Goal: Task Accomplishment & Management: Complete application form

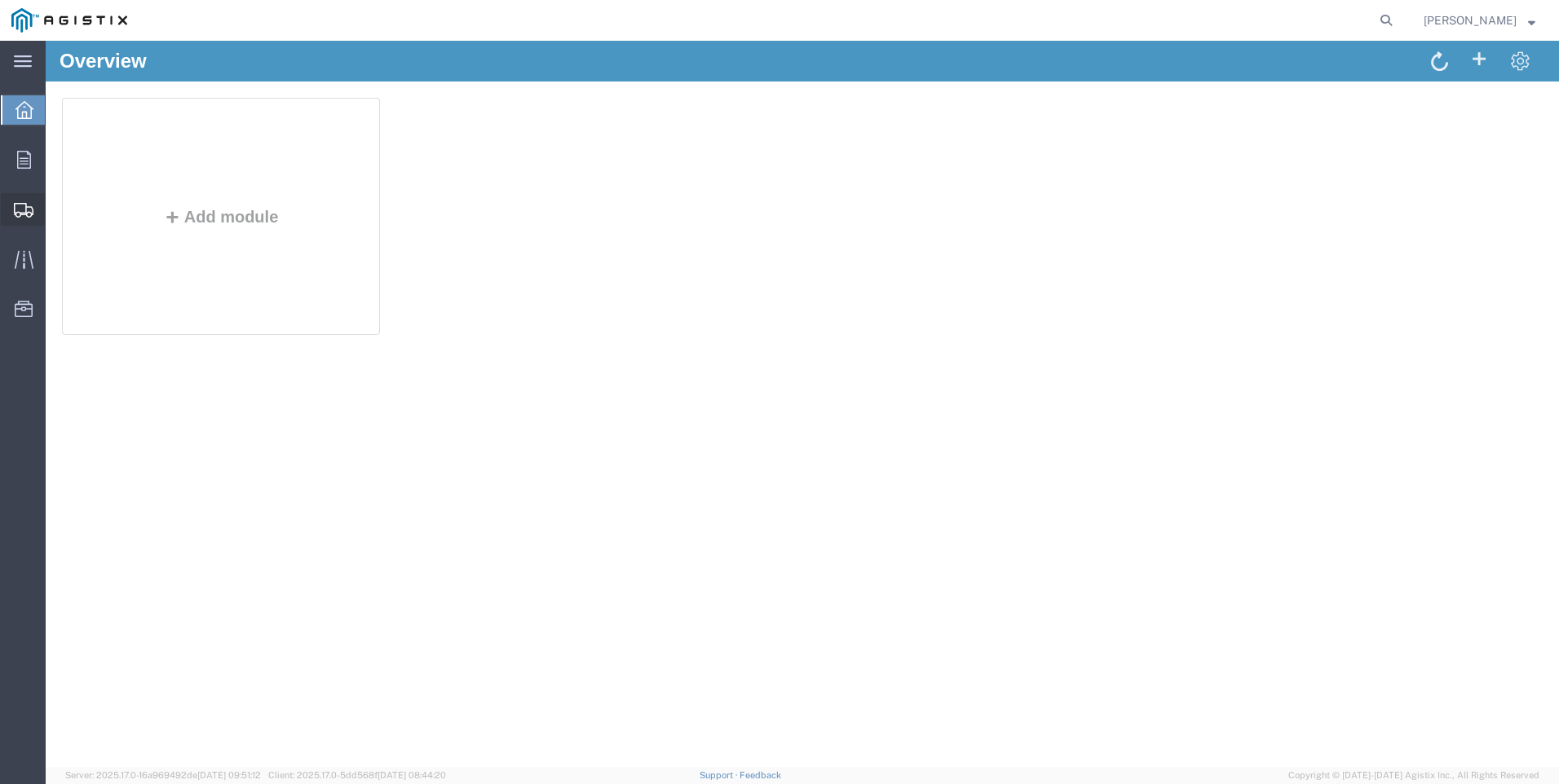
click at [0, 0] on span "Create Shipment" at bounding box center [0, 0] width 0 height 0
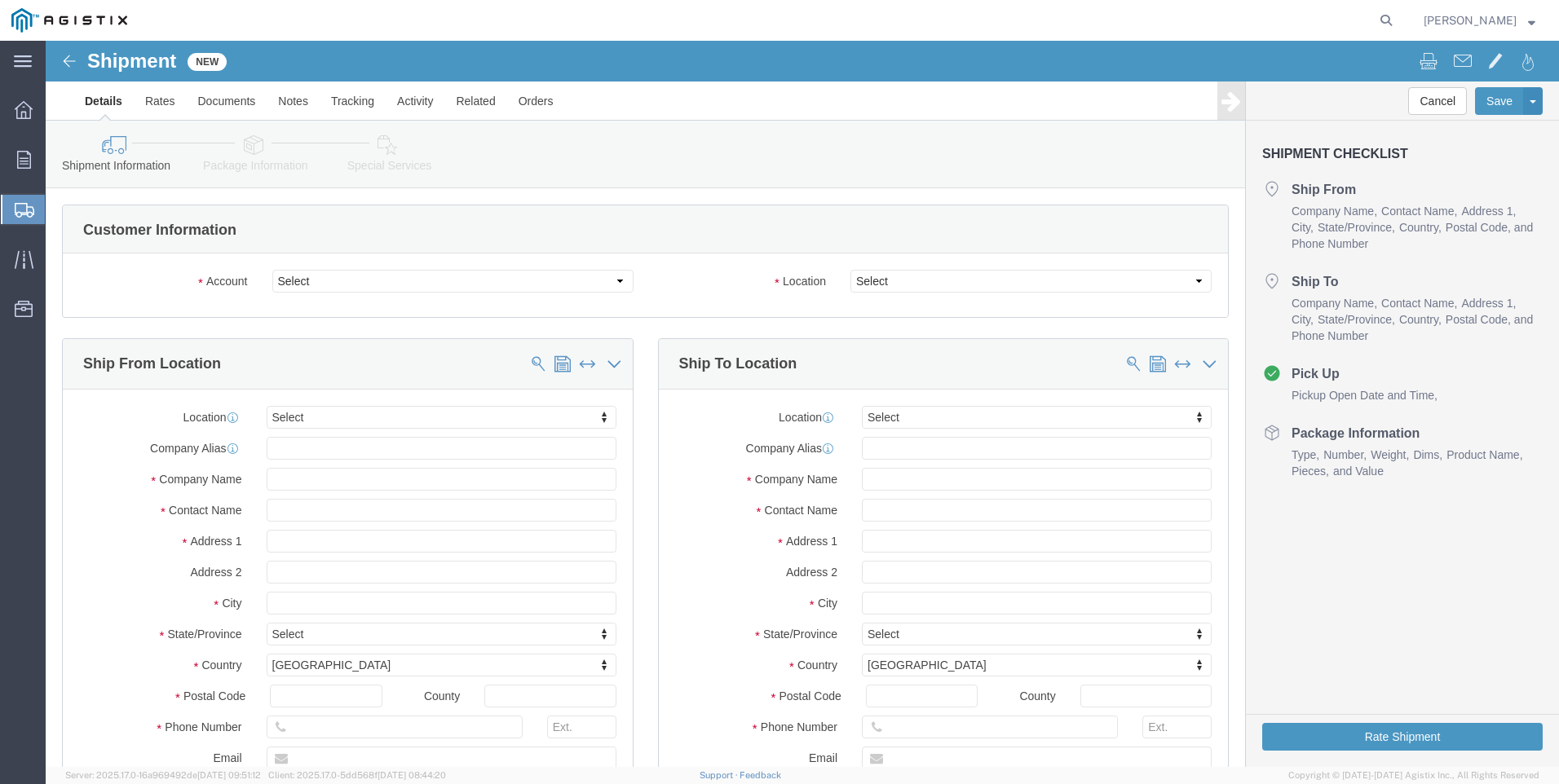
select select
click select "Select Anixter Inc PG&E"
select select "9596"
click select "Select Anixter Inc PG&E"
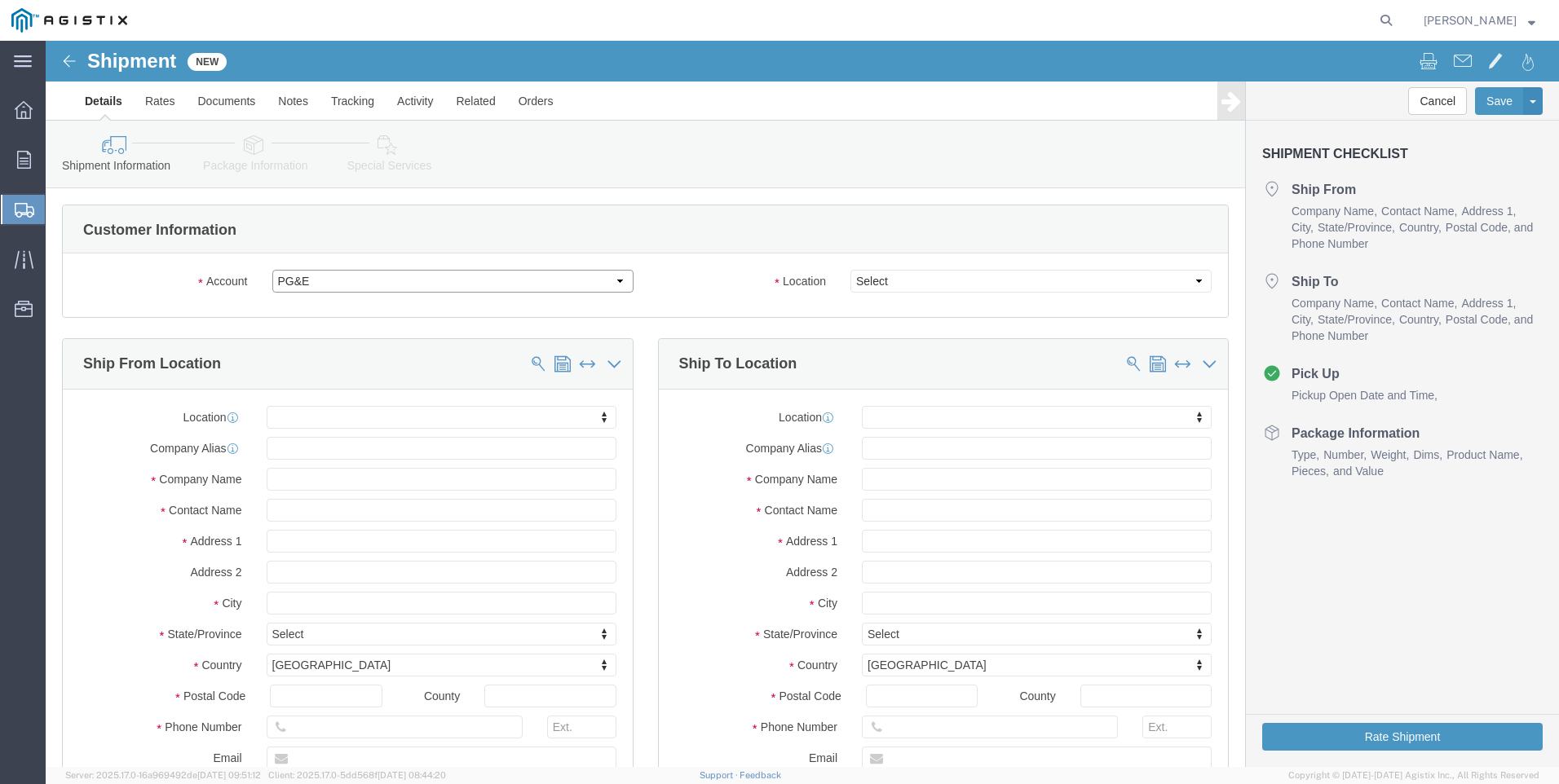
select select "PURCHORD"
select select
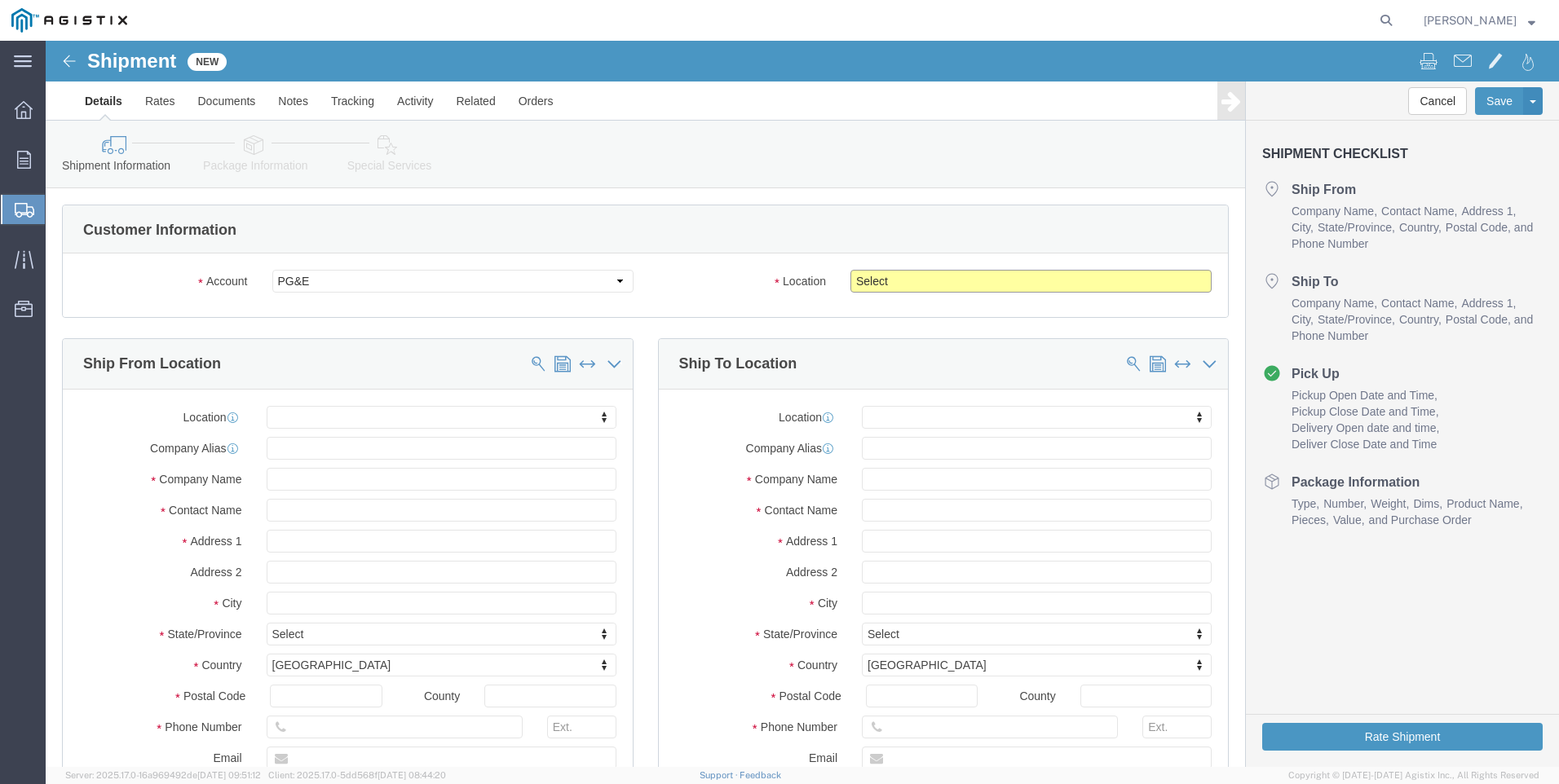
click select "Select All Others [GEOGRAPHIC_DATA] [GEOGRAPHIC_DATA] [GEOGRAPHIC_DATA] [GEOGRA…"
select select "23082"
click select "Select All Others [GEOGRAPHIC_DATA] [GEOGRAPHIC_DATA] [GEOGRAPHIC_DATA] [GEOGRA…"
click span
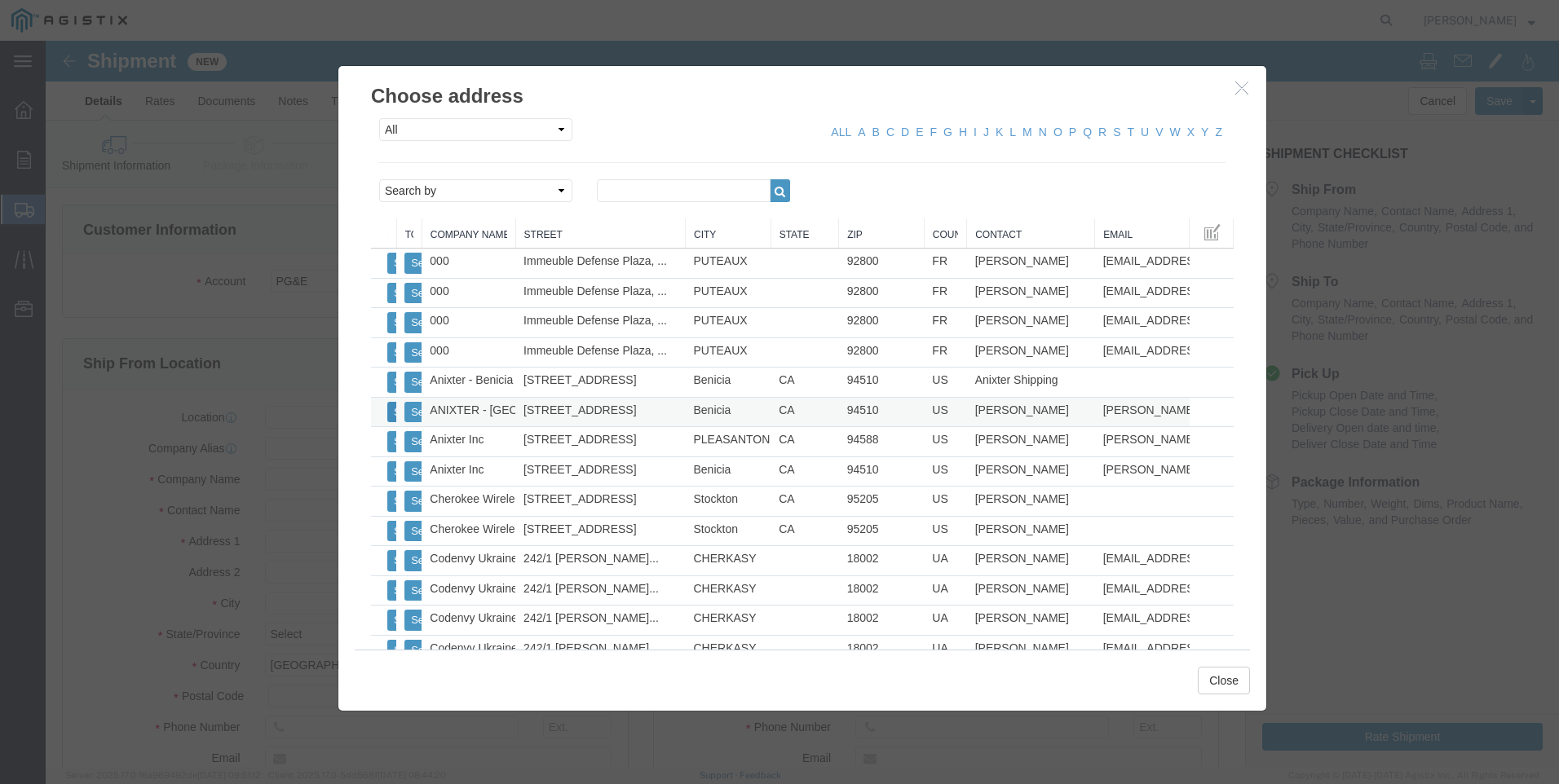
click button "Select"
select select
type input "ANIXTER - [GEOGRAPHIC_DATA]"
type input "[STREET_ADDRESS]"
type input "Benicia"
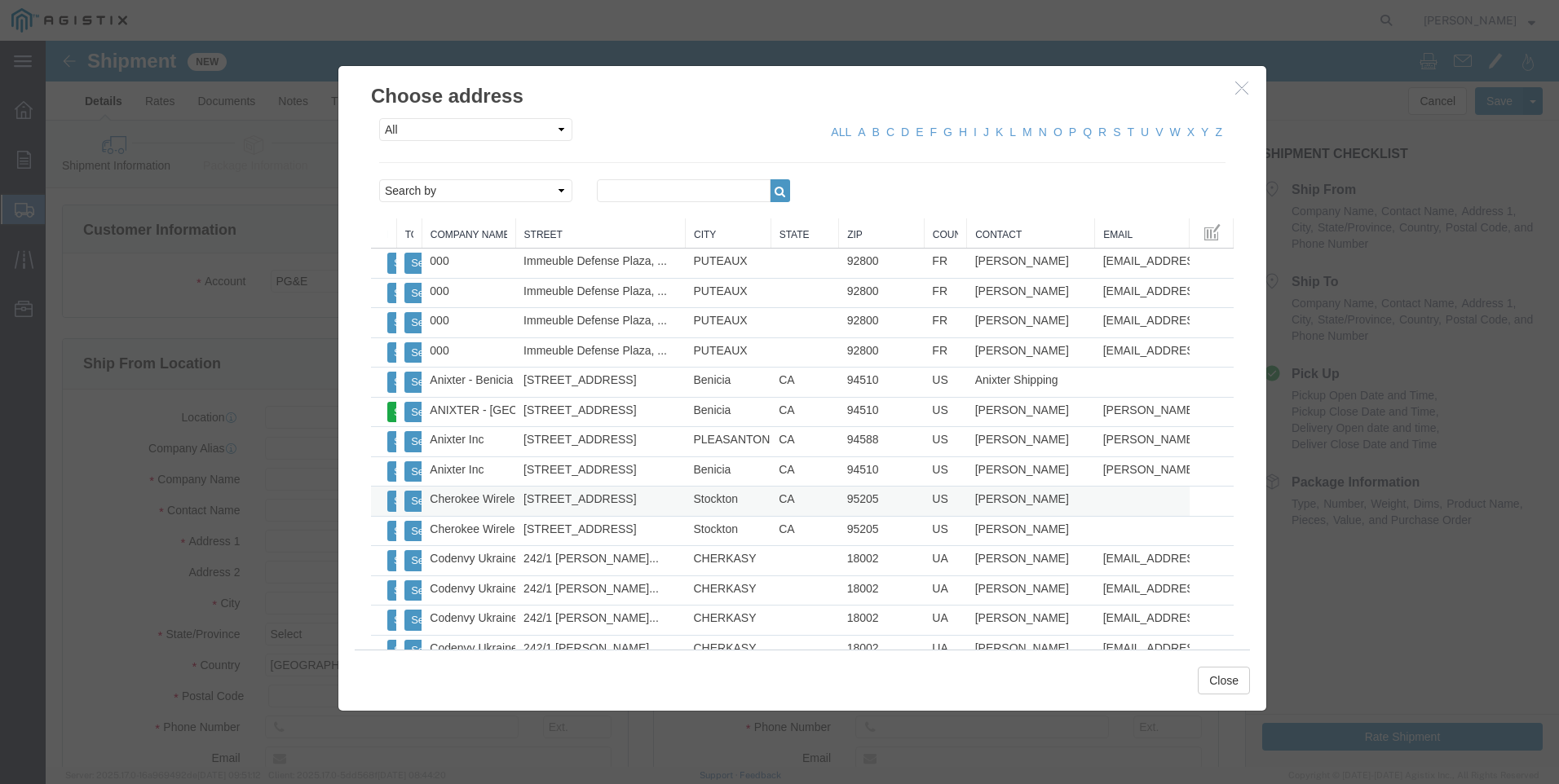
type input "94510"
type input "[PHONE_NUMBER]"
type input "[PERSON_NAME][EMAIL_ADDRESS][PERSON_NAME][DOMAIN_NAME]"
checkbox input "true"
type input "[PERSON_NAME]"
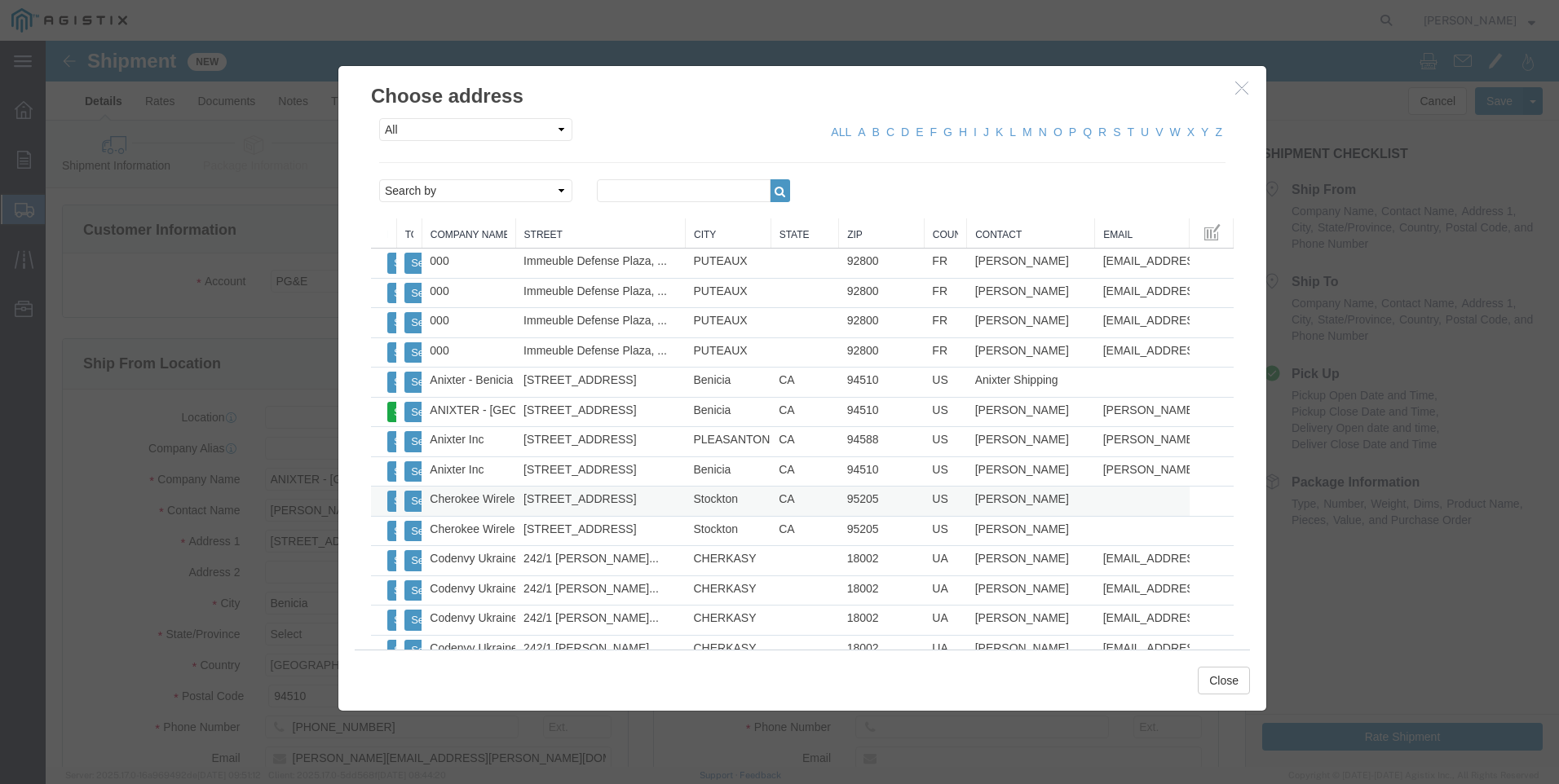
select select "CA"
click button "Close"
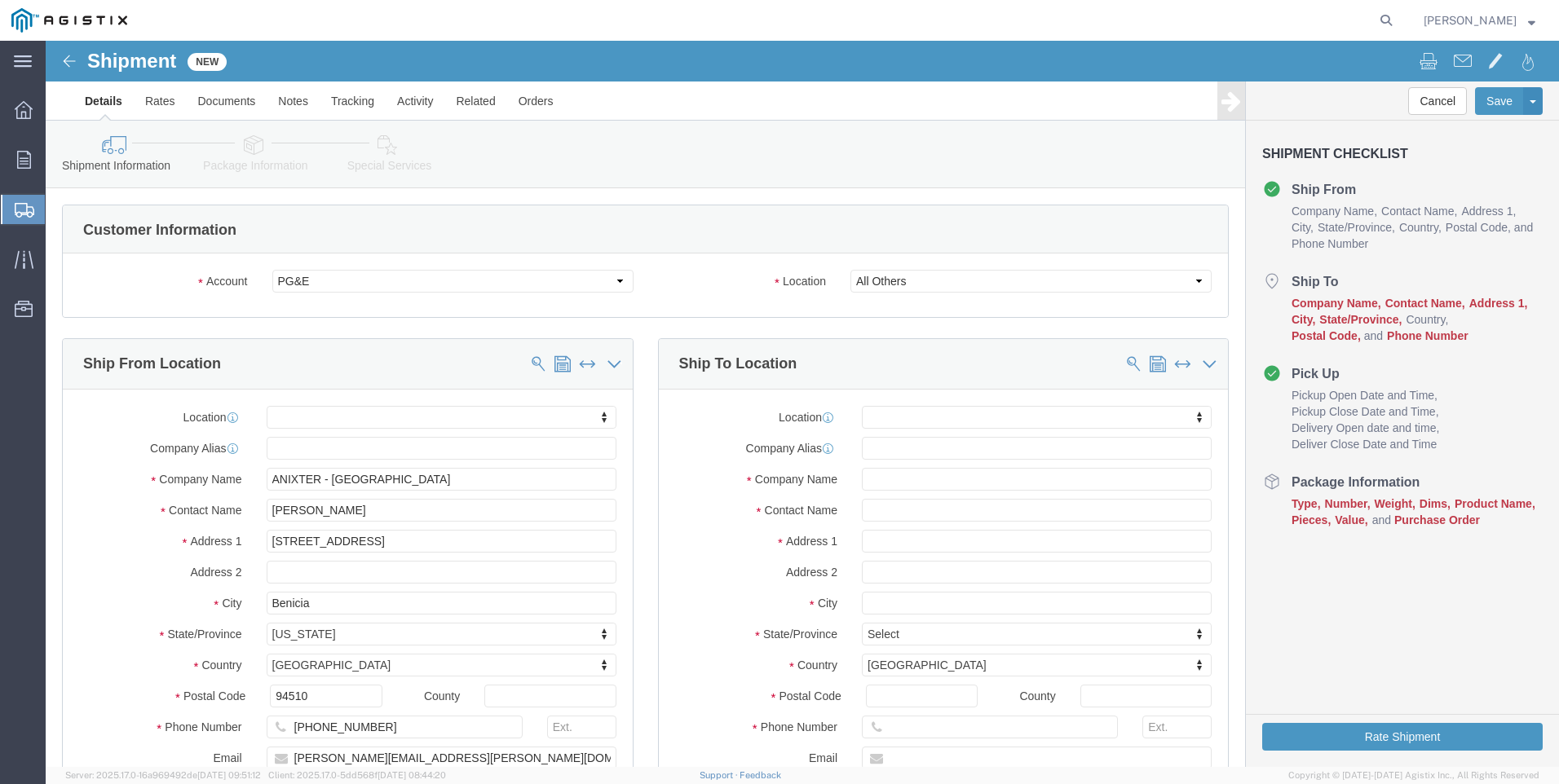
click label "State/Province"
click input "text"
type input "STOCKTON"
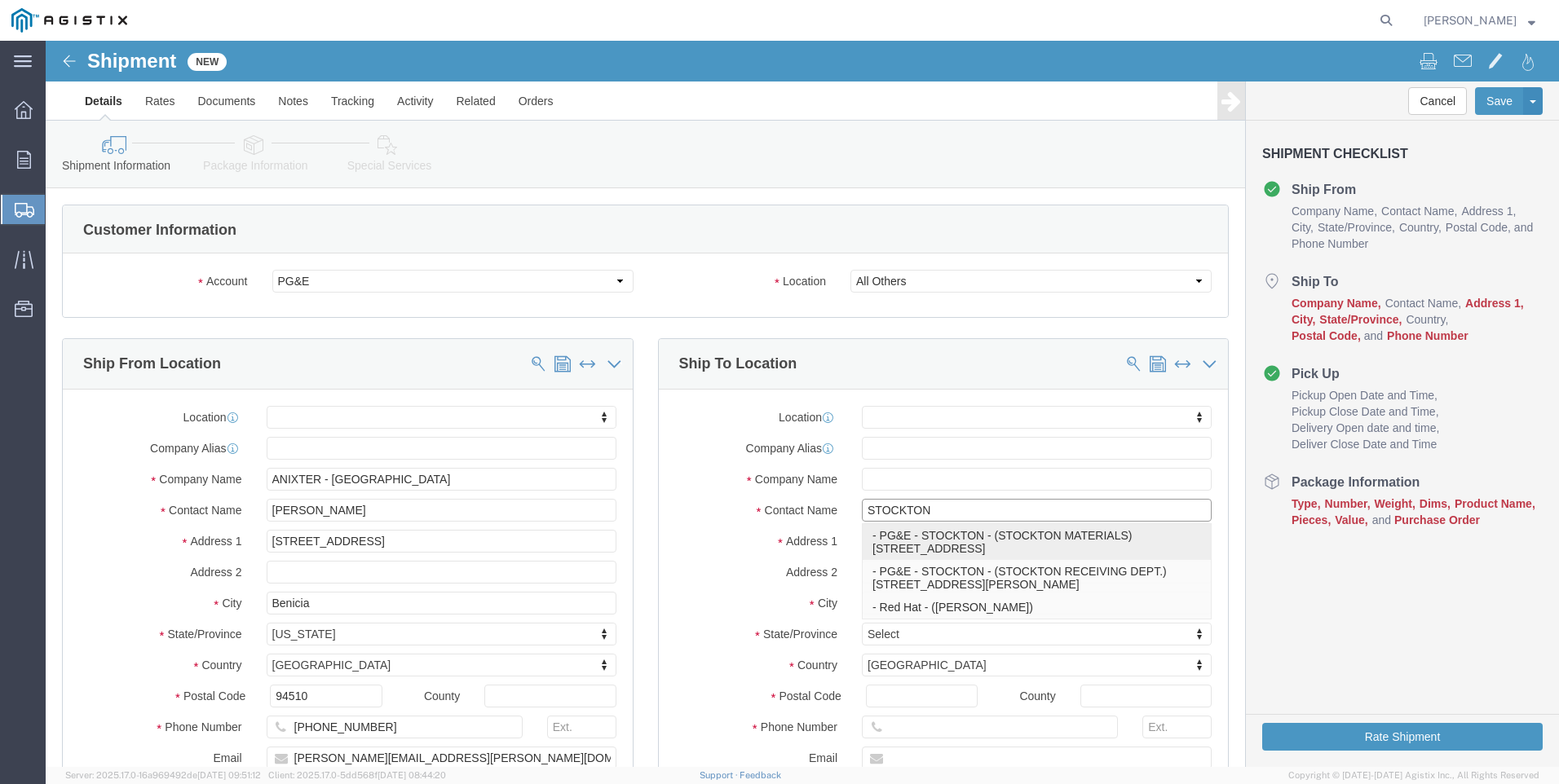
click p "- PG&E - STOCKTON - (STOCKTON MATERIALS) [STREET_ADDRESS]"
select select
type input "PG&E - STOCKTON"
type input "[GEOGRAPHIC_DATA]"
type input "STOCKTON"
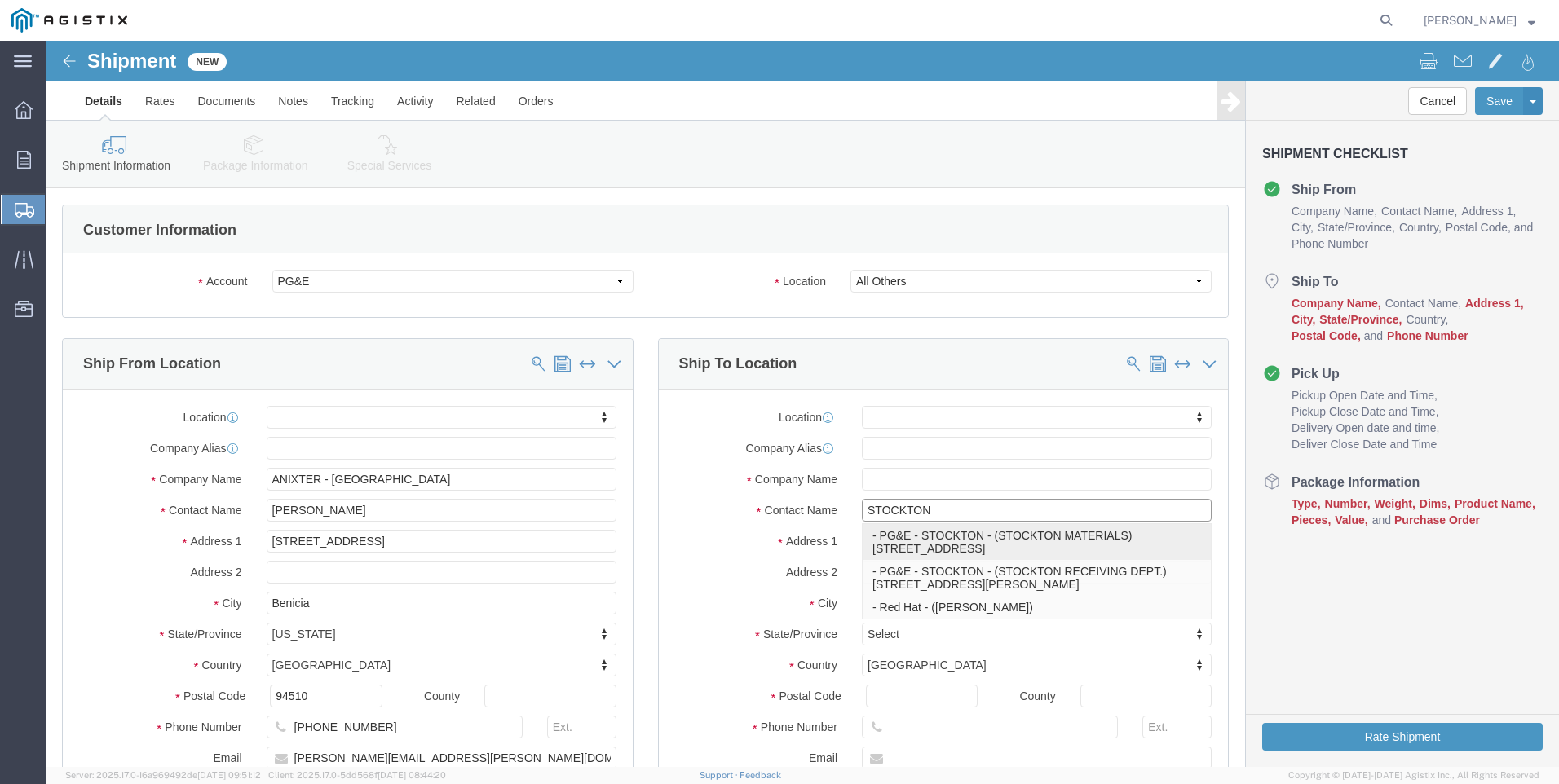
type input "95204"
type input "[PHONE_NUMBER]"
type input "STOCKTON MATERIALS"
select select "CA"
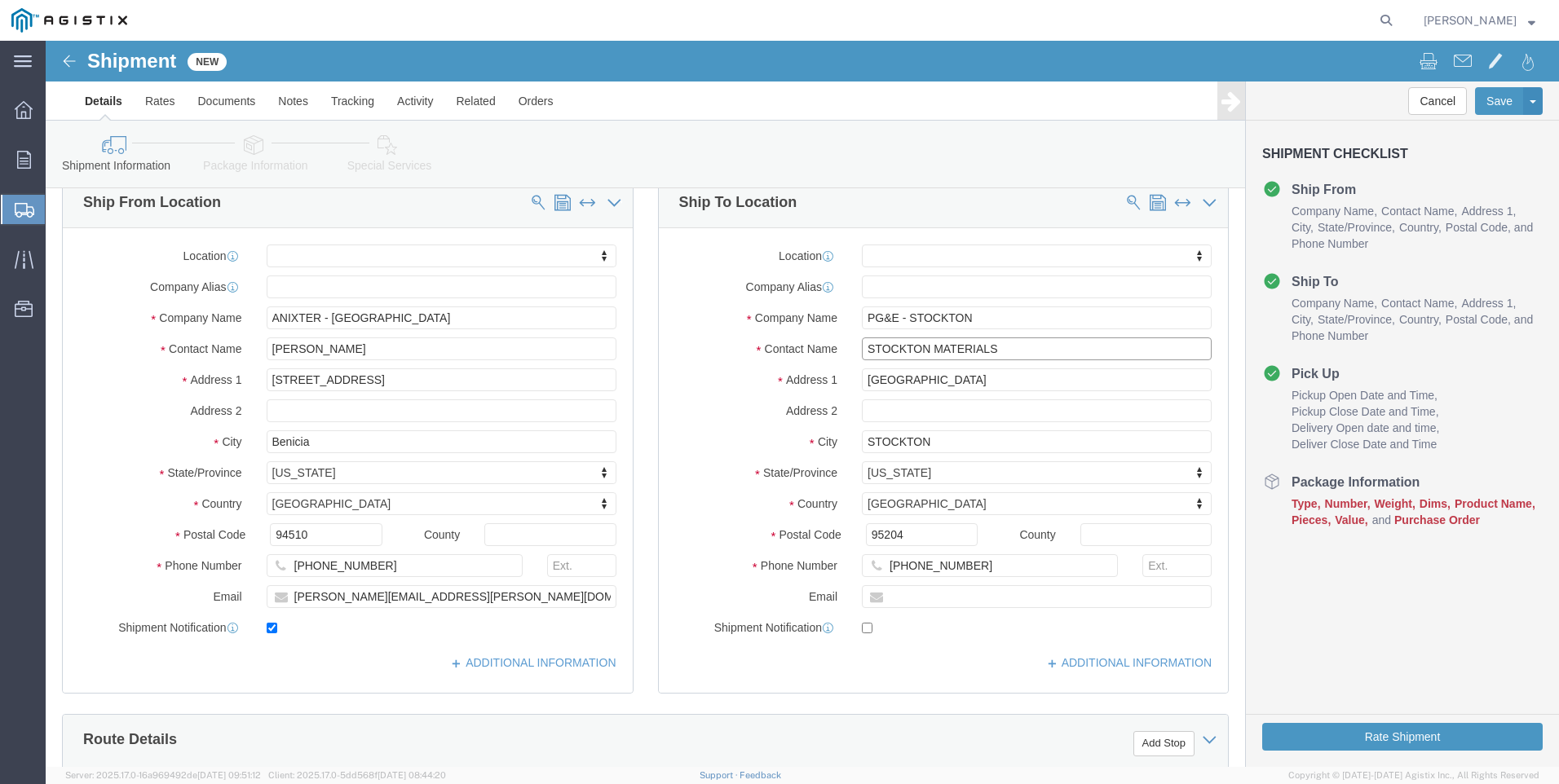
scroll to position [163, 0]
type input "STOCKTON MATERIALS"
click input "[PHONE_NUMBER]"
type input "[PHONE_NUMBER]"
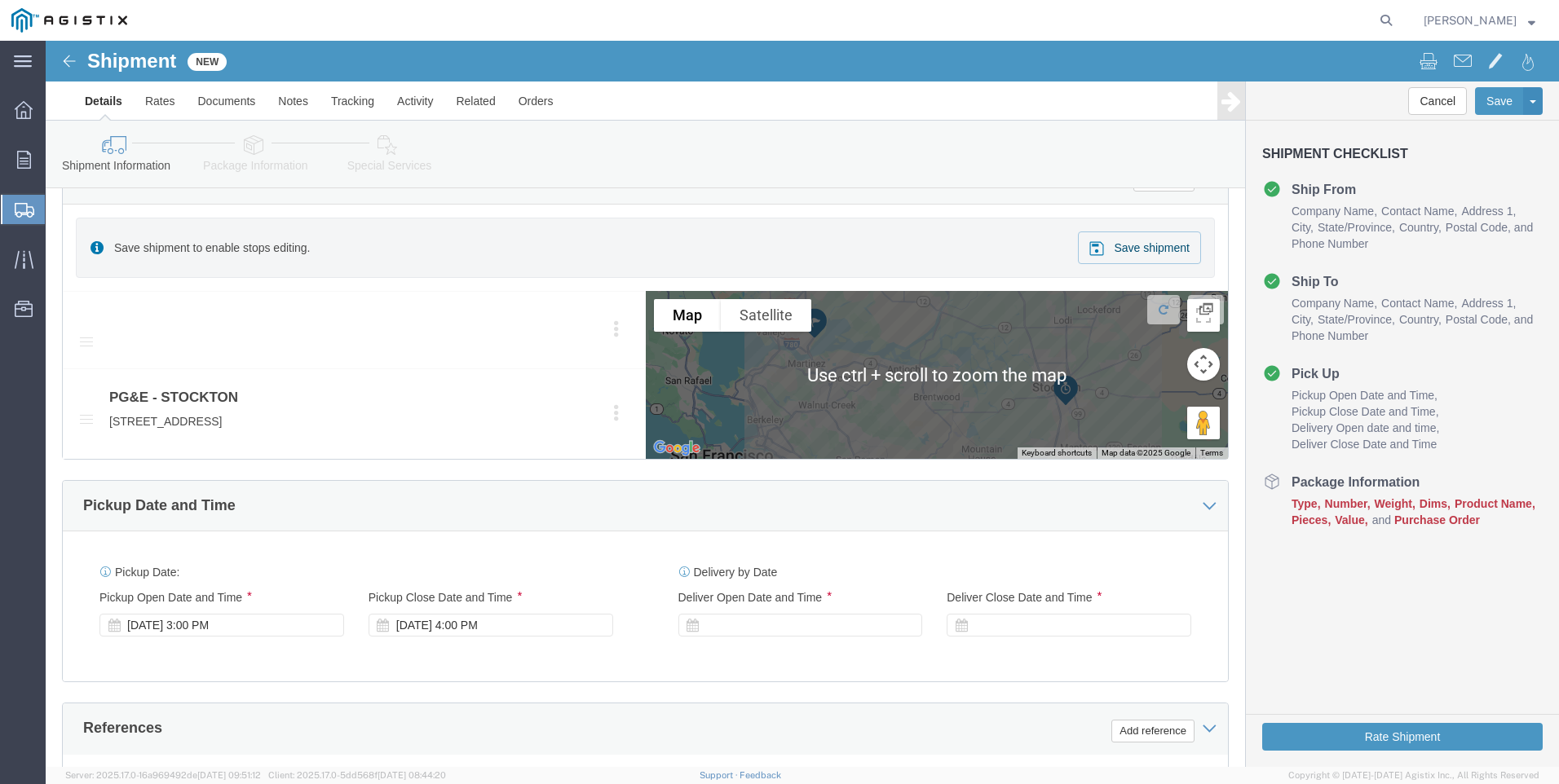
scroll to position [734, 0]
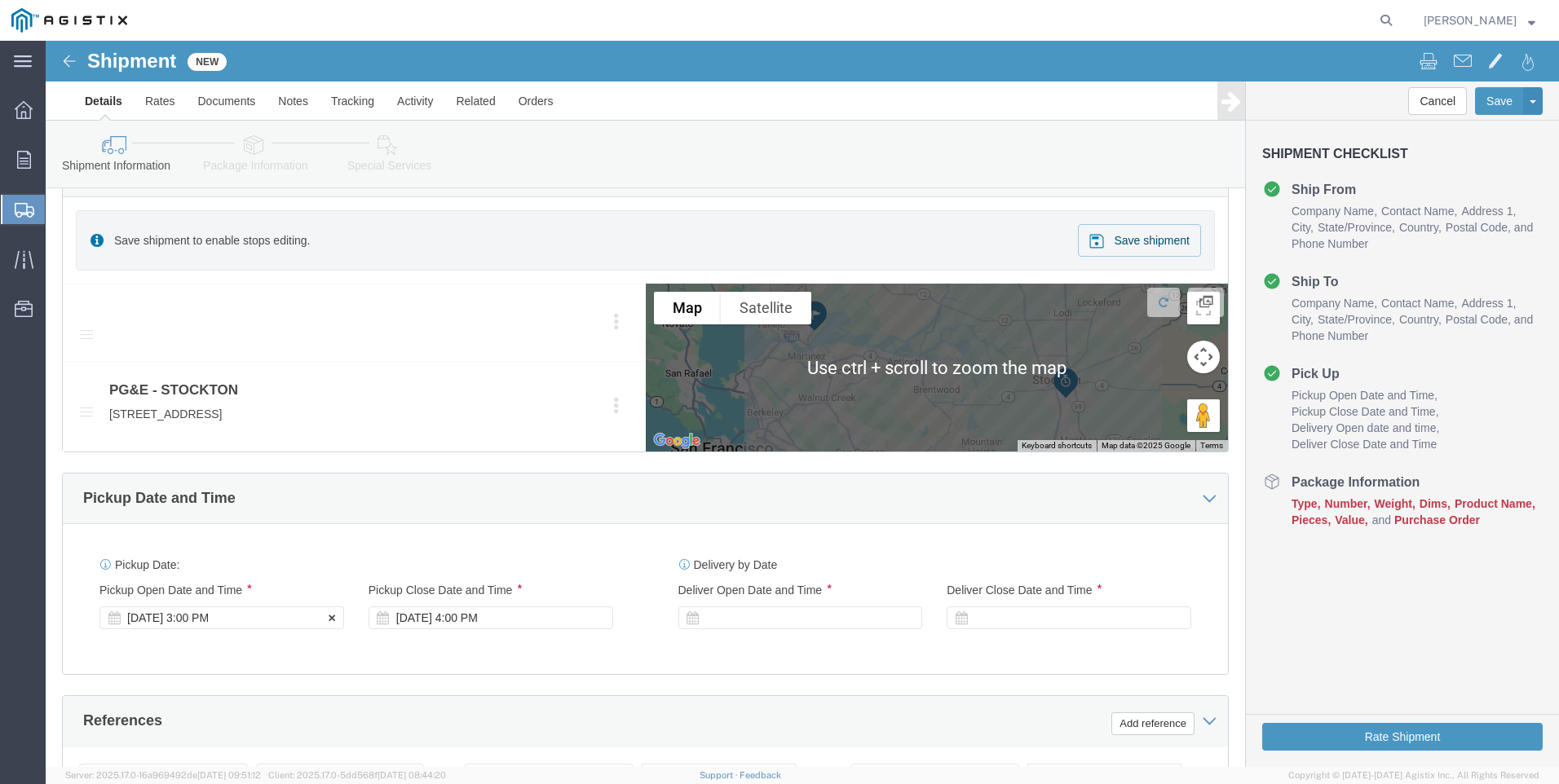
click div "[DATE] 3:00 PM"
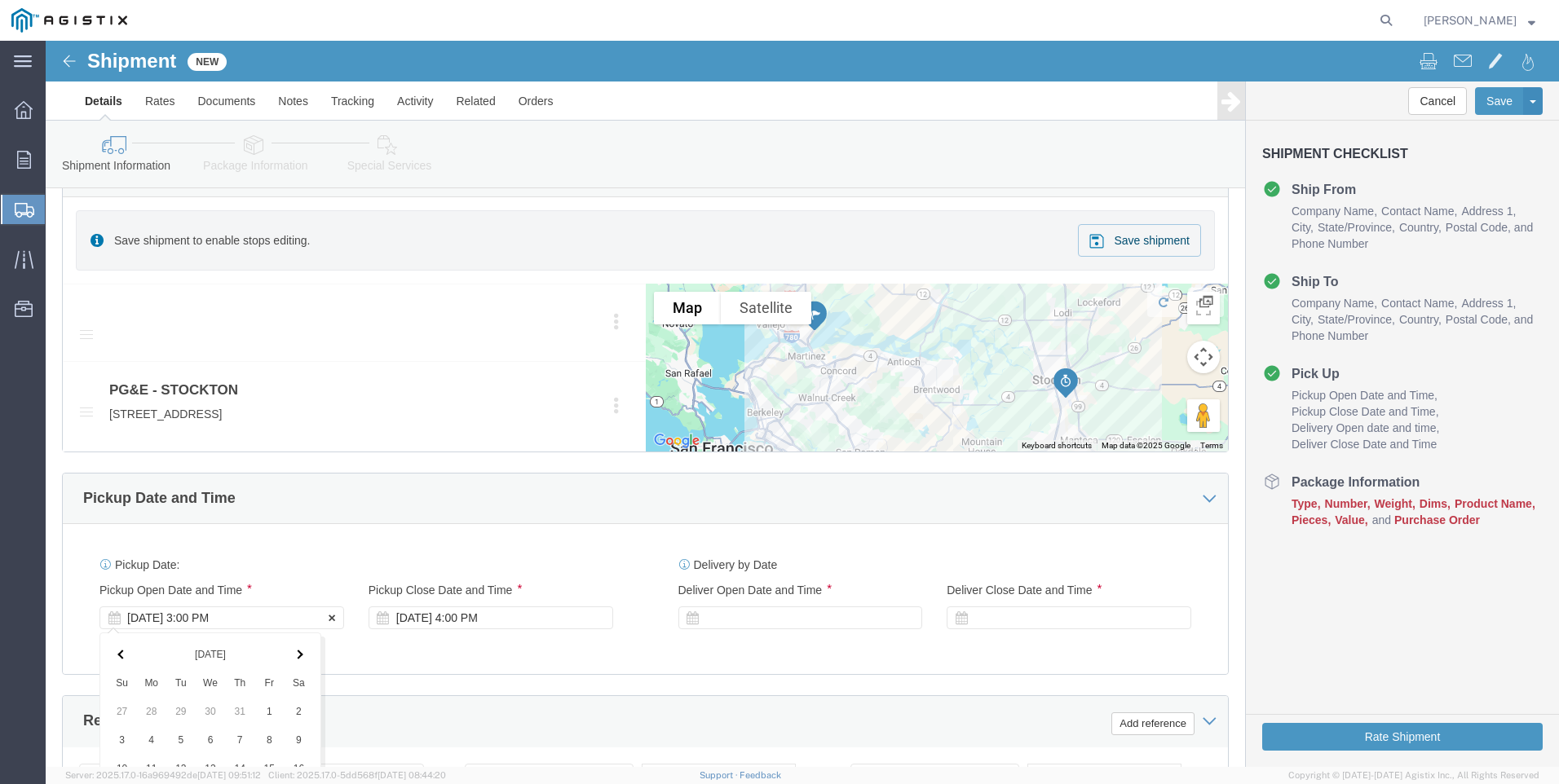
scroll to position [1138, 0]
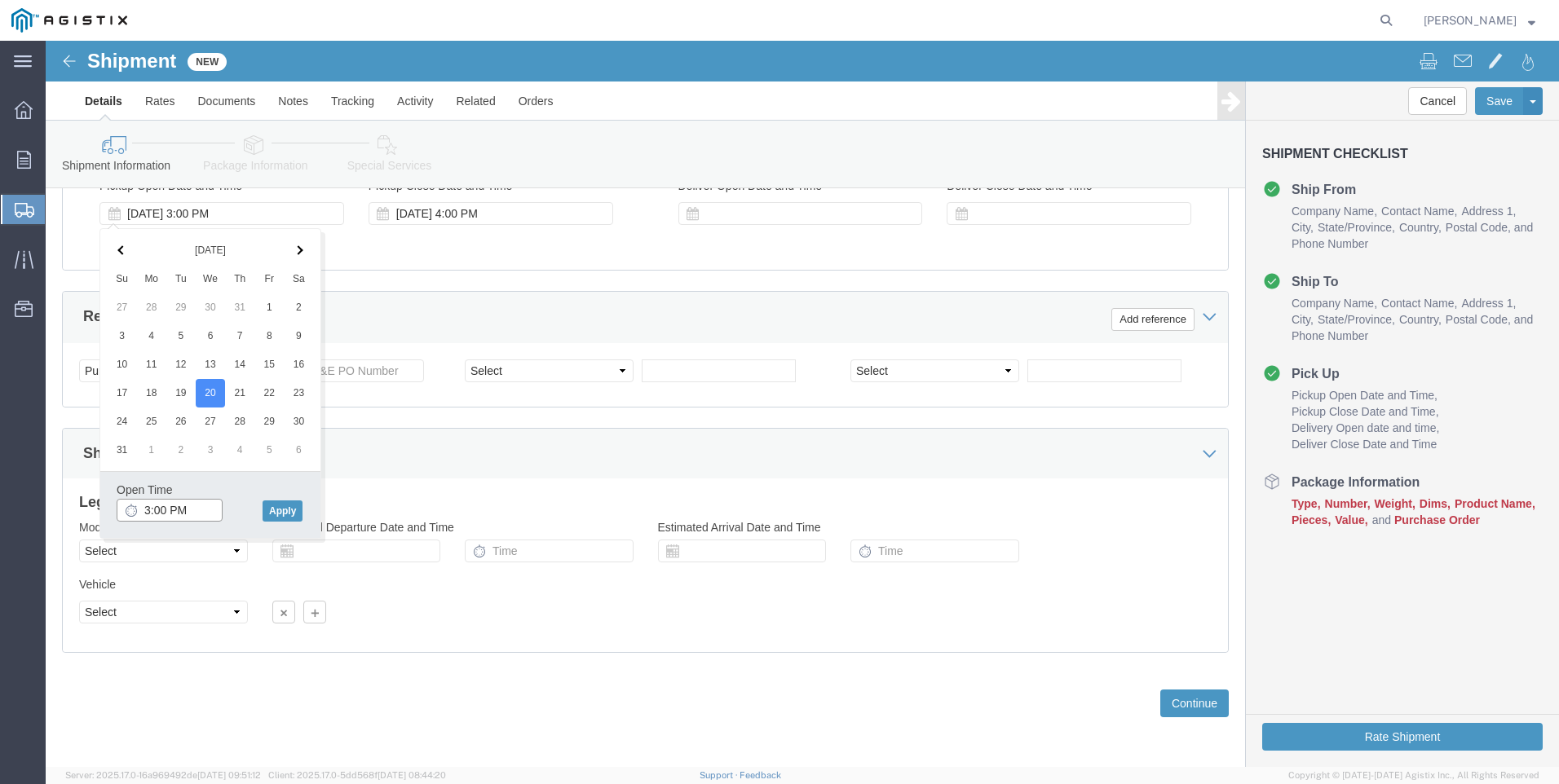
click input "3:00 PM"
type input "7:00 AM"
click button "Apply"
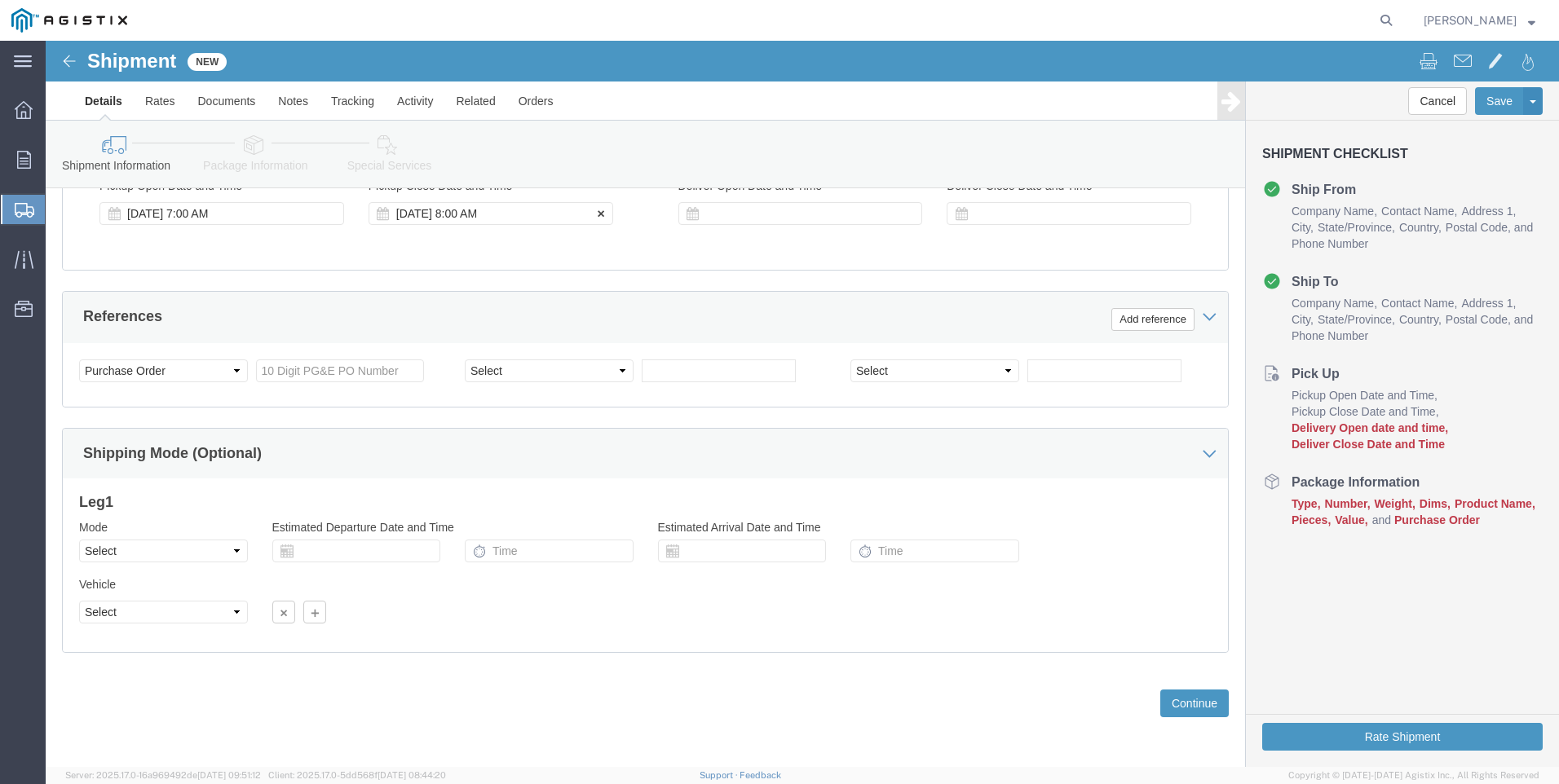
click div "[DATE] 8:00 AM"
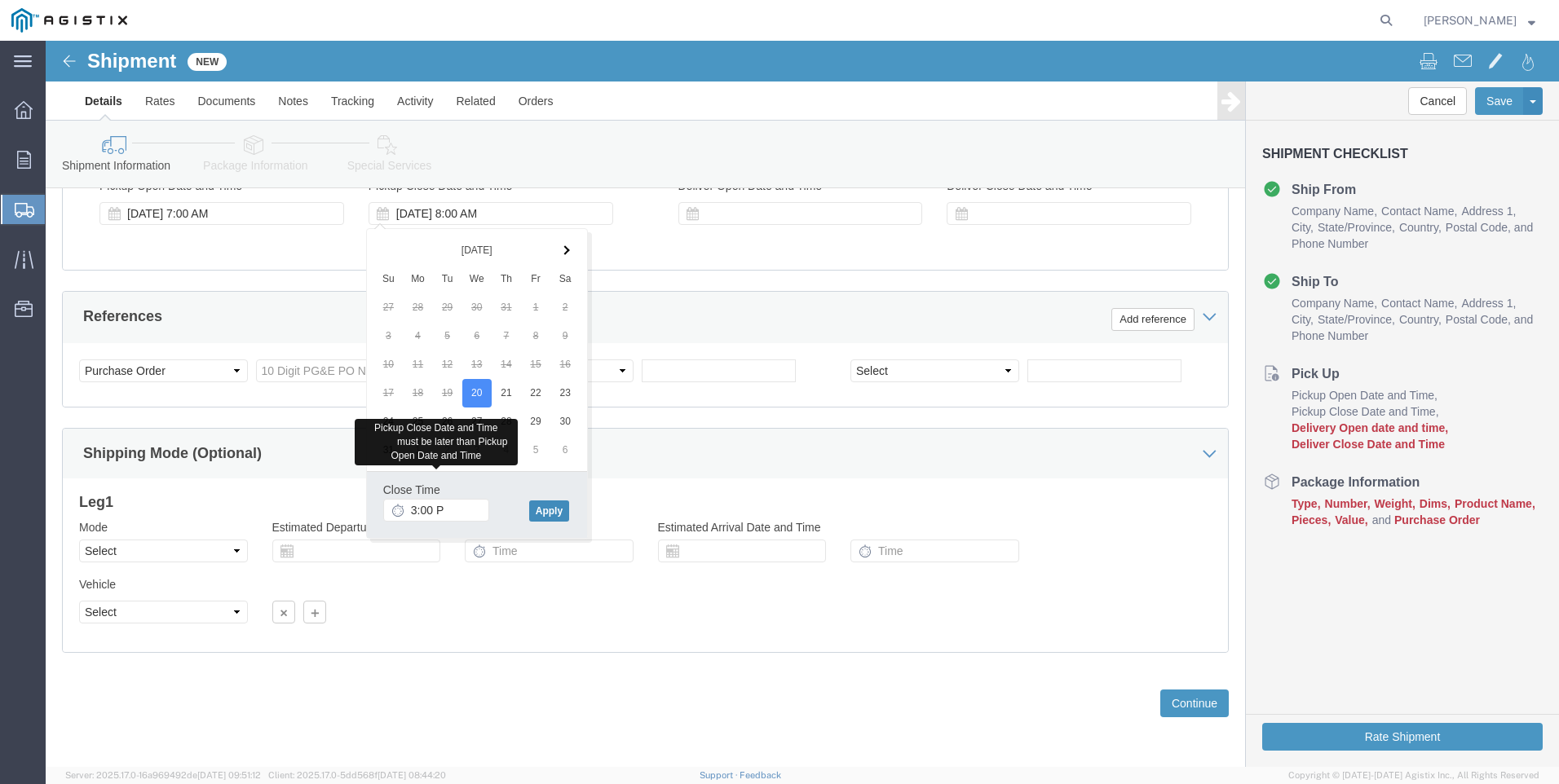
type input "3:00 PM"
click button "Apply"
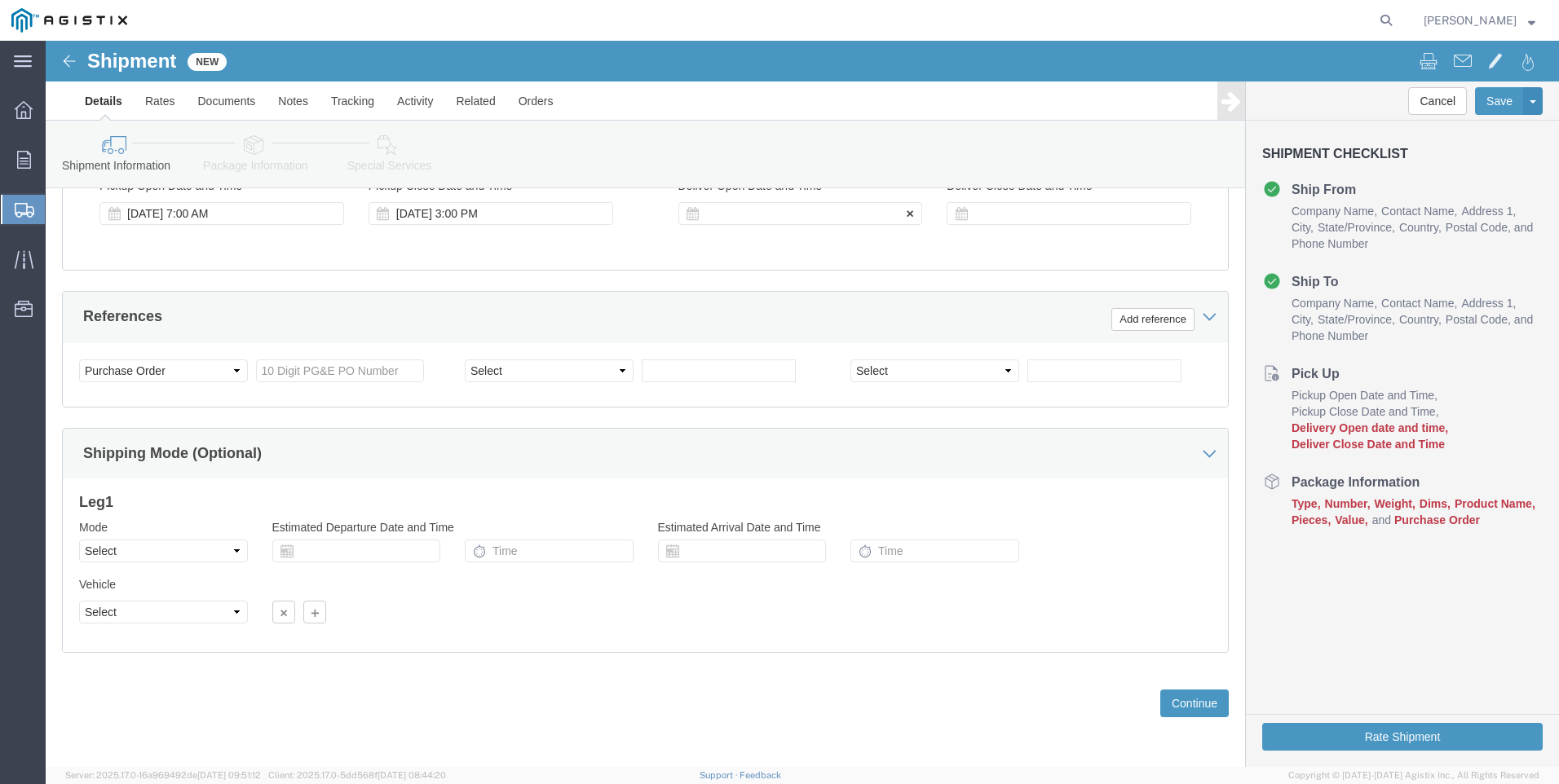
click div
click input "4:00 PM"
type input "6:00 AM"
click button "Apply"
click div
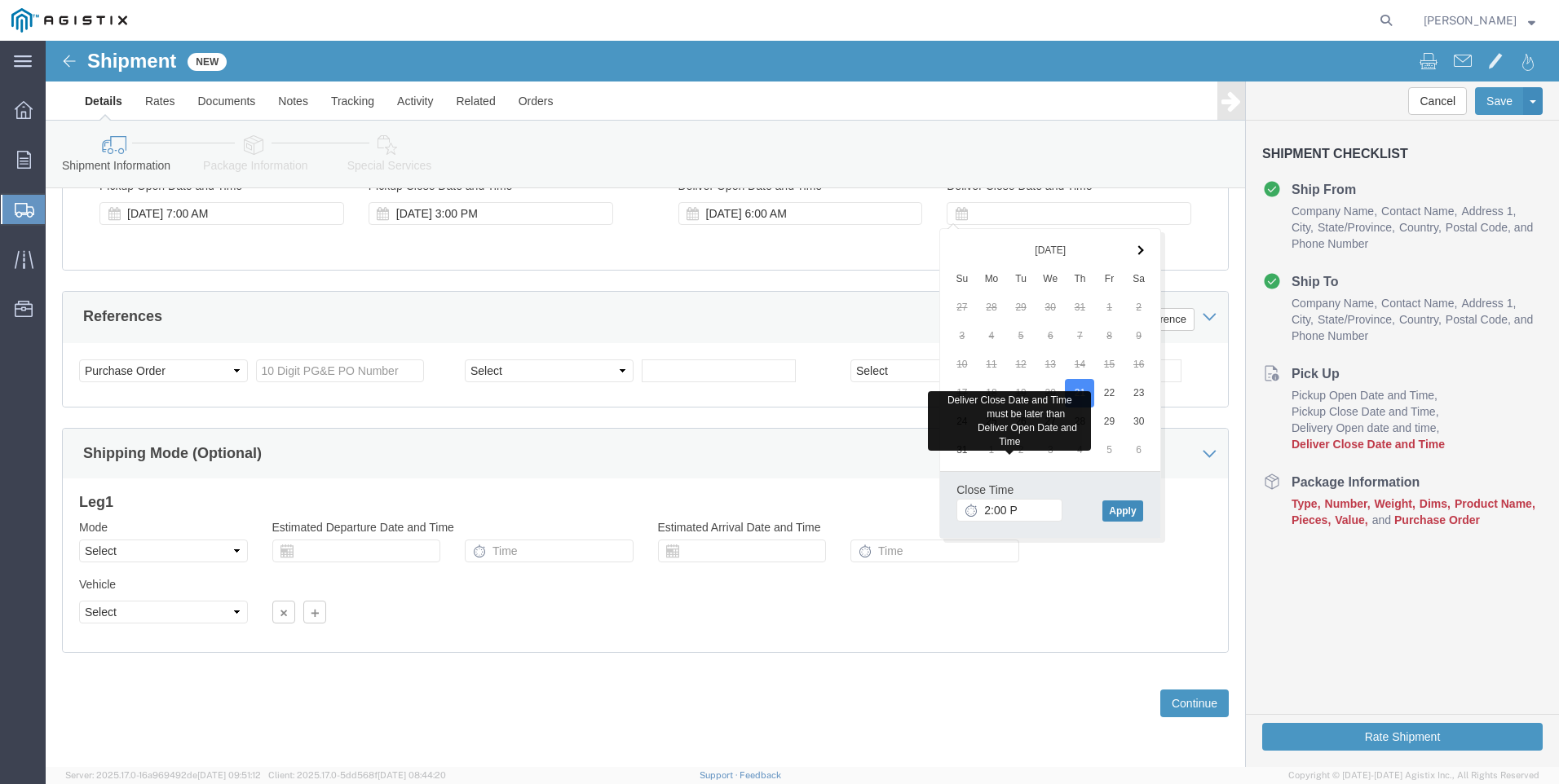
type input "2:00 PM"
click button "Apply"
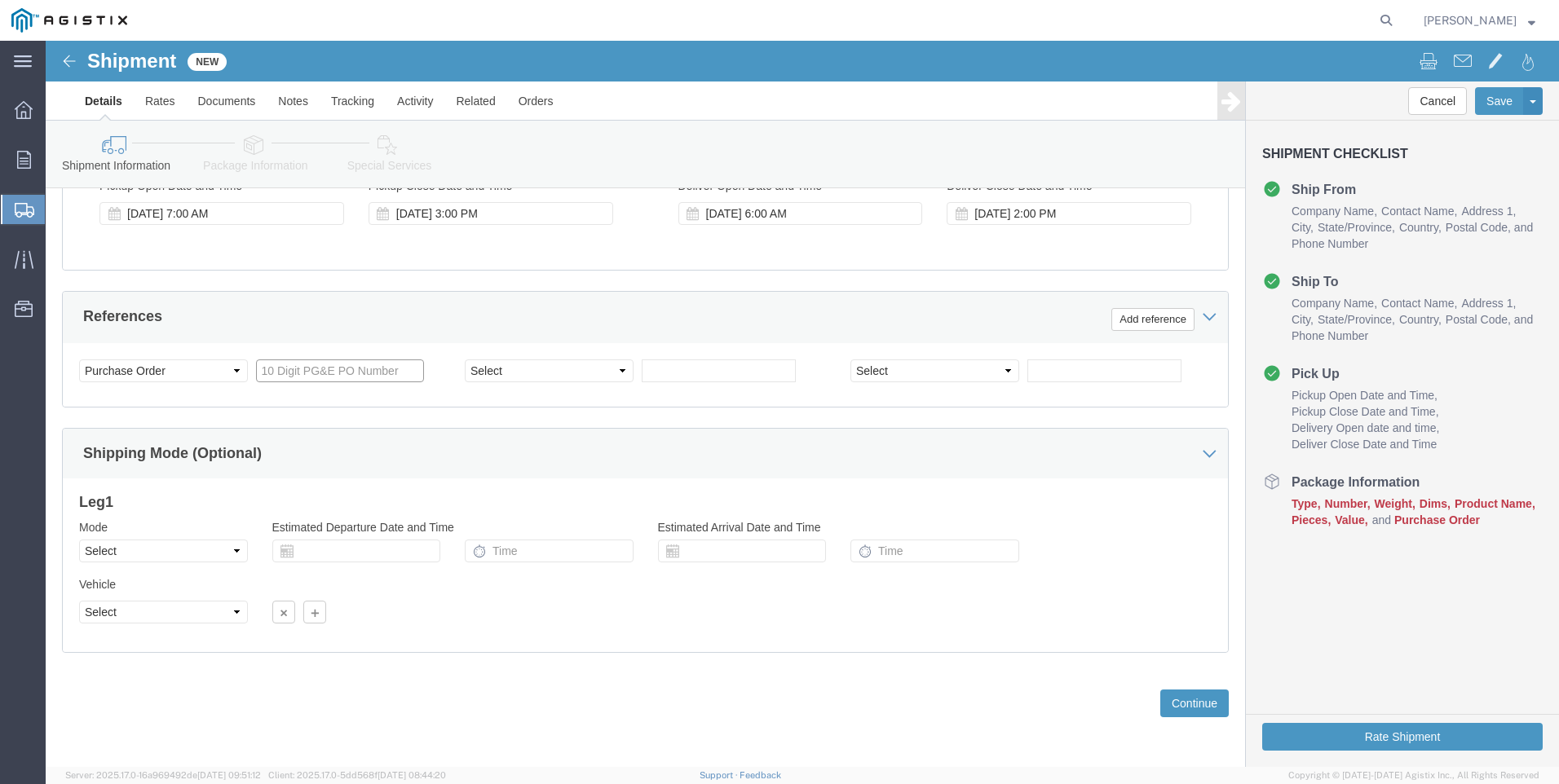
click input "text"
type input "3501414970"
click button "Continue"
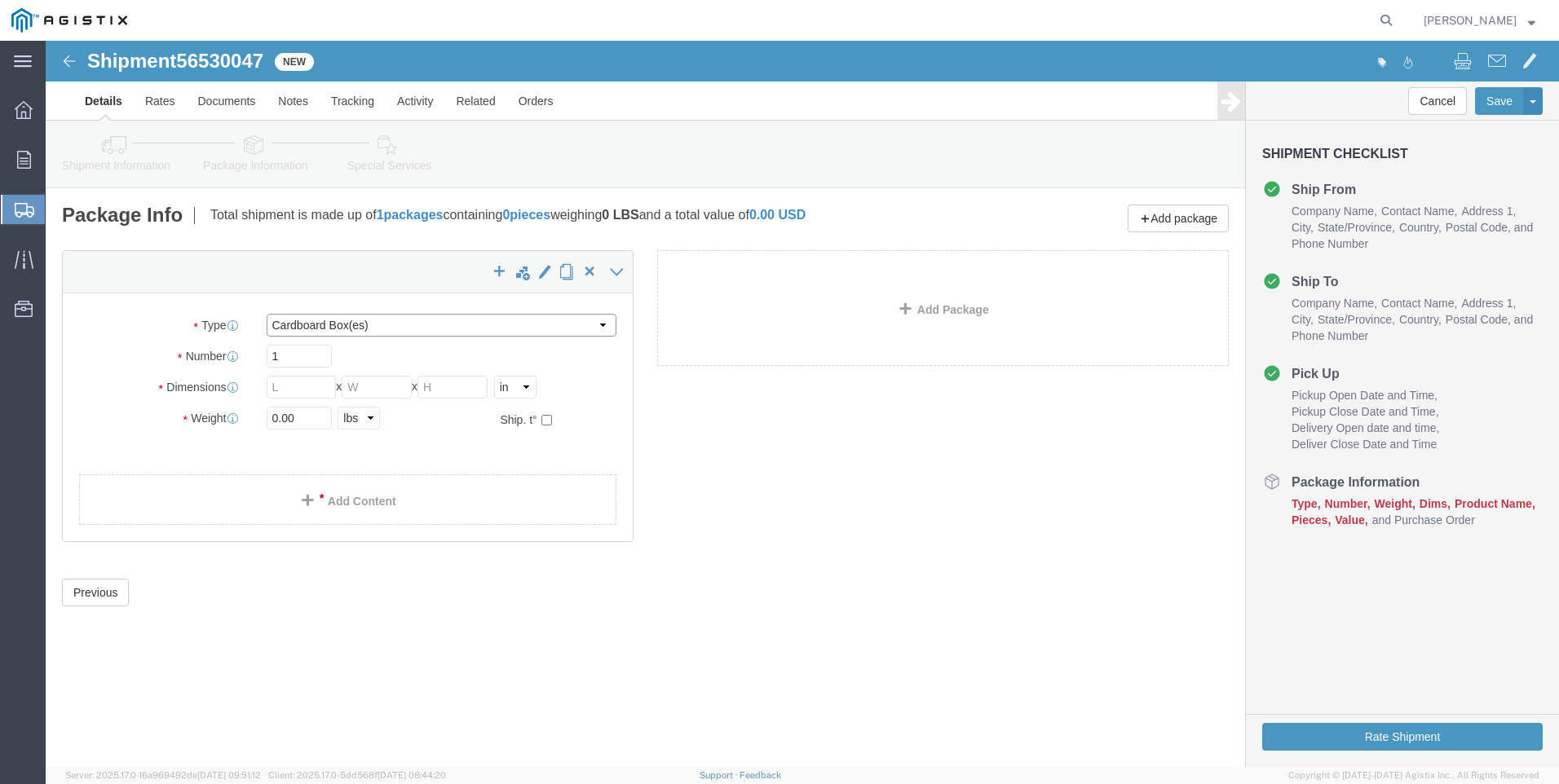
click select "Select Bulk Bundle(s) Cardboard Box(es) Carton(s) Crate(s) Drum(s) (Fiberboard)…"
select select "POST"
click select "Select Bulk Bundle(s) Cardboard Box(es) Carton(s) Crate(s) Drum(s) (Fiberboard)…"
click input "text"
type input "1"
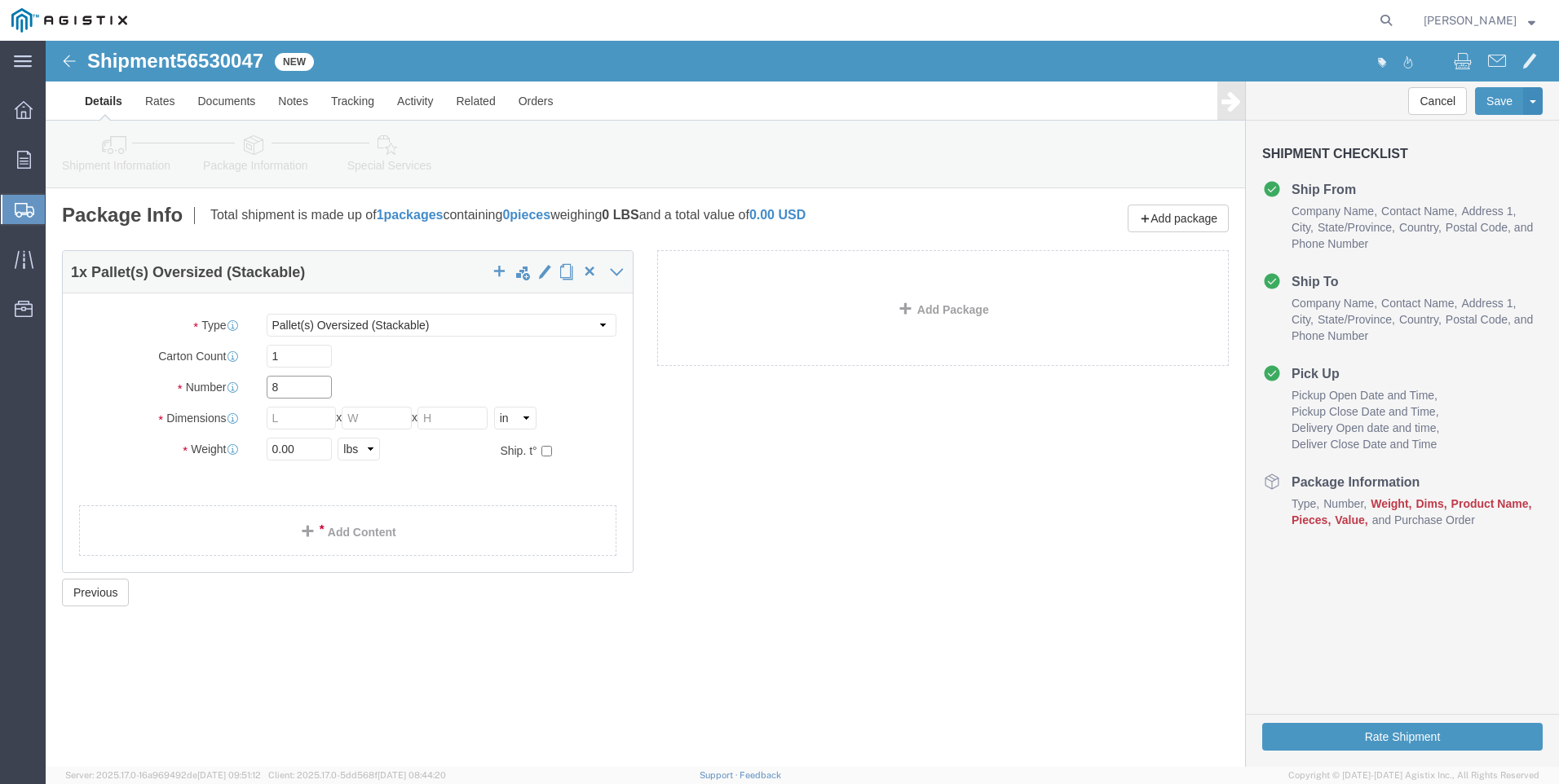
type input "8"
type input "124"
type input "56"
type input "48"
type input "8000"
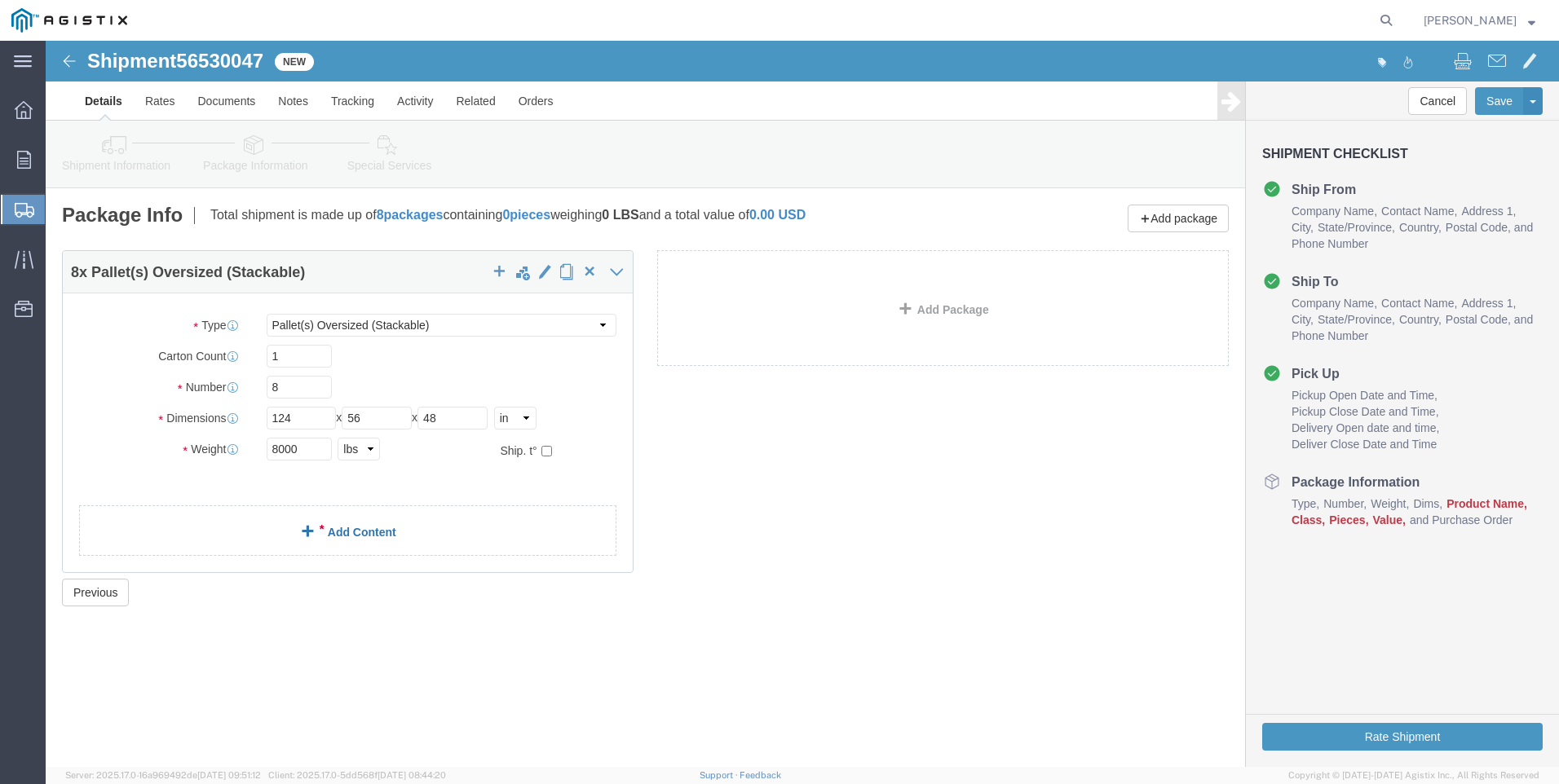
click link "Add Content"
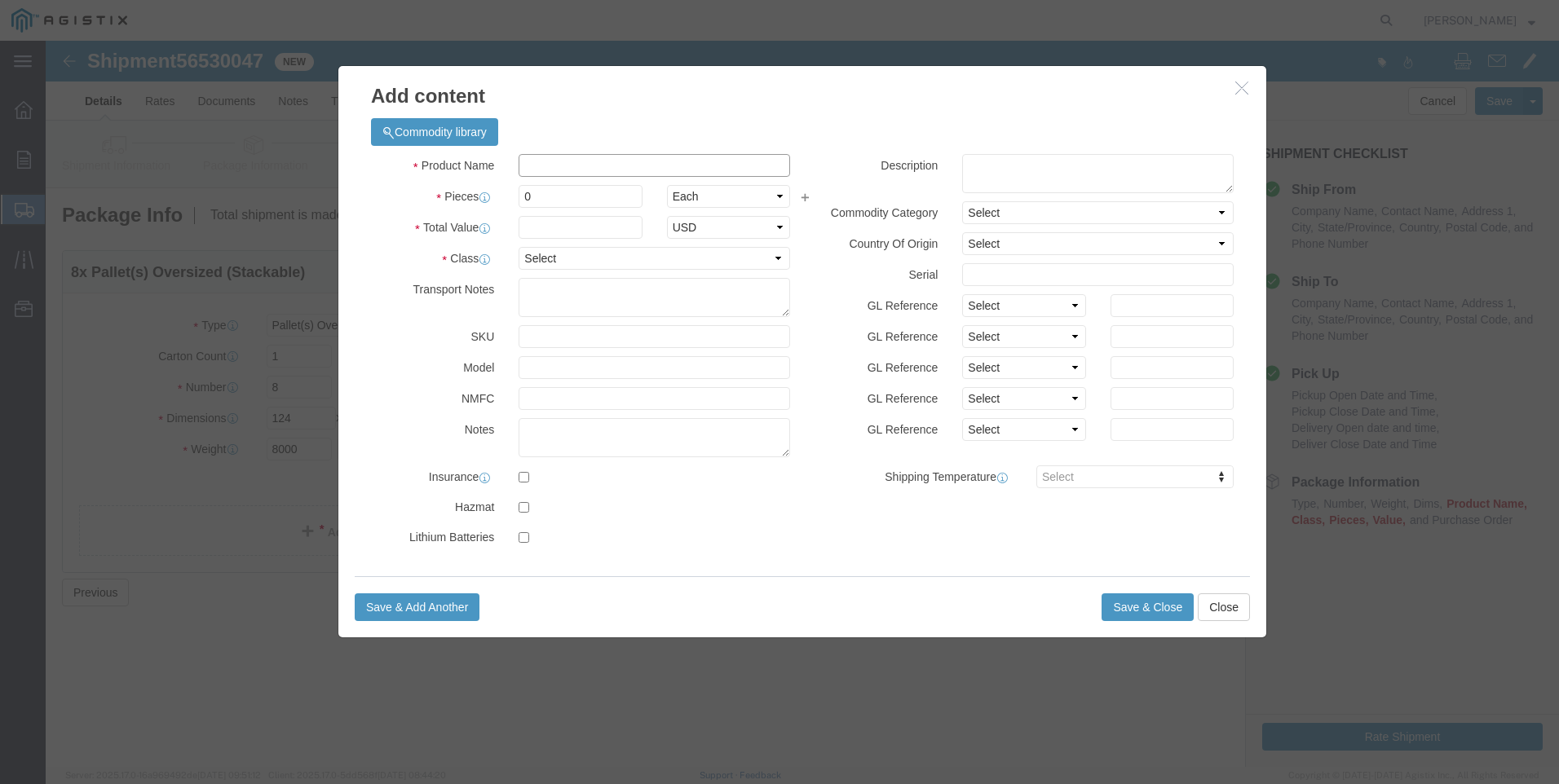
click input "text"
type input "M343981"
click td "Model:"
select select
select select "USD"
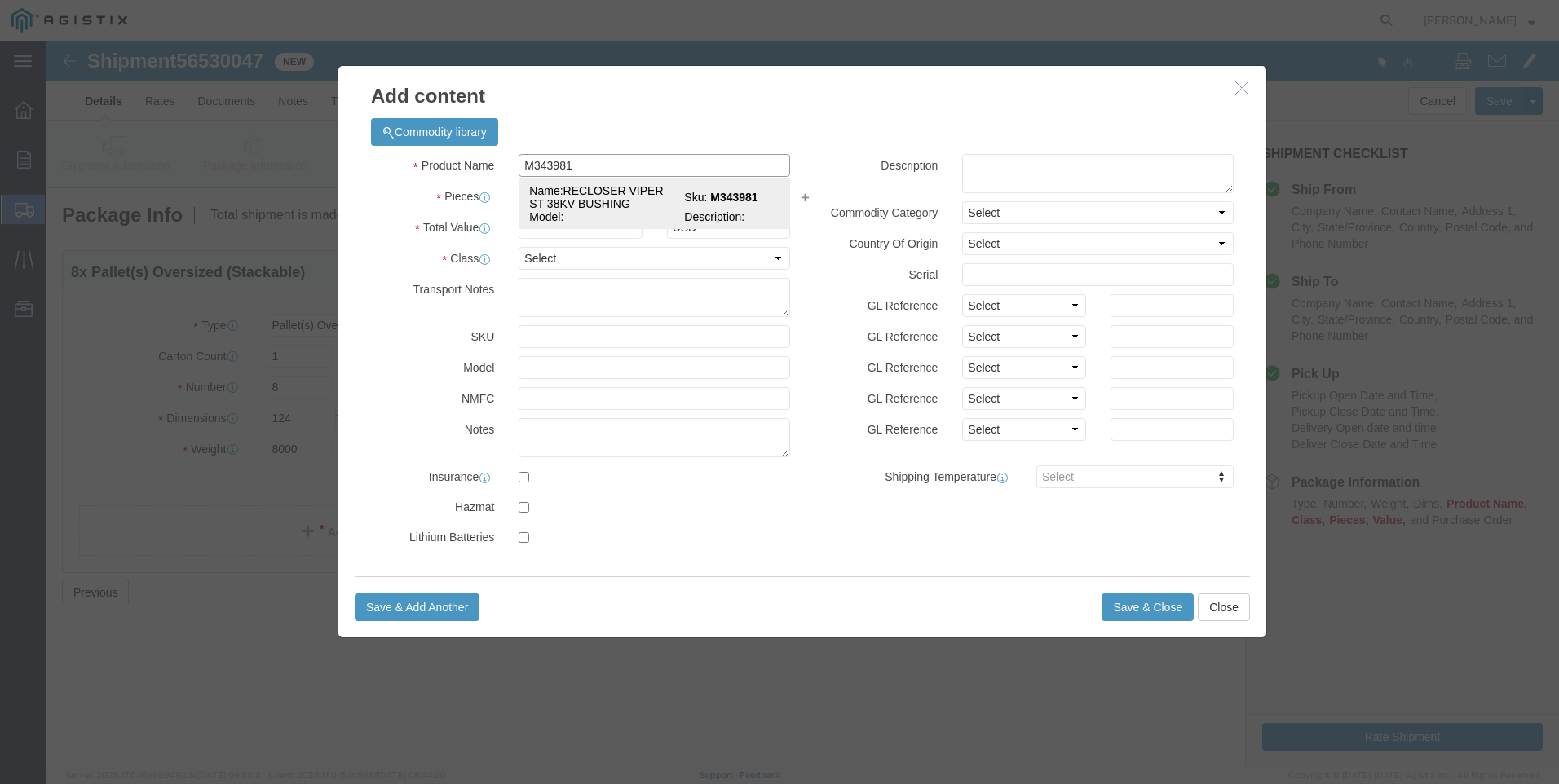
type input "RECLOSER VIPER ST 38KV BUSHING"
type input "M343981"
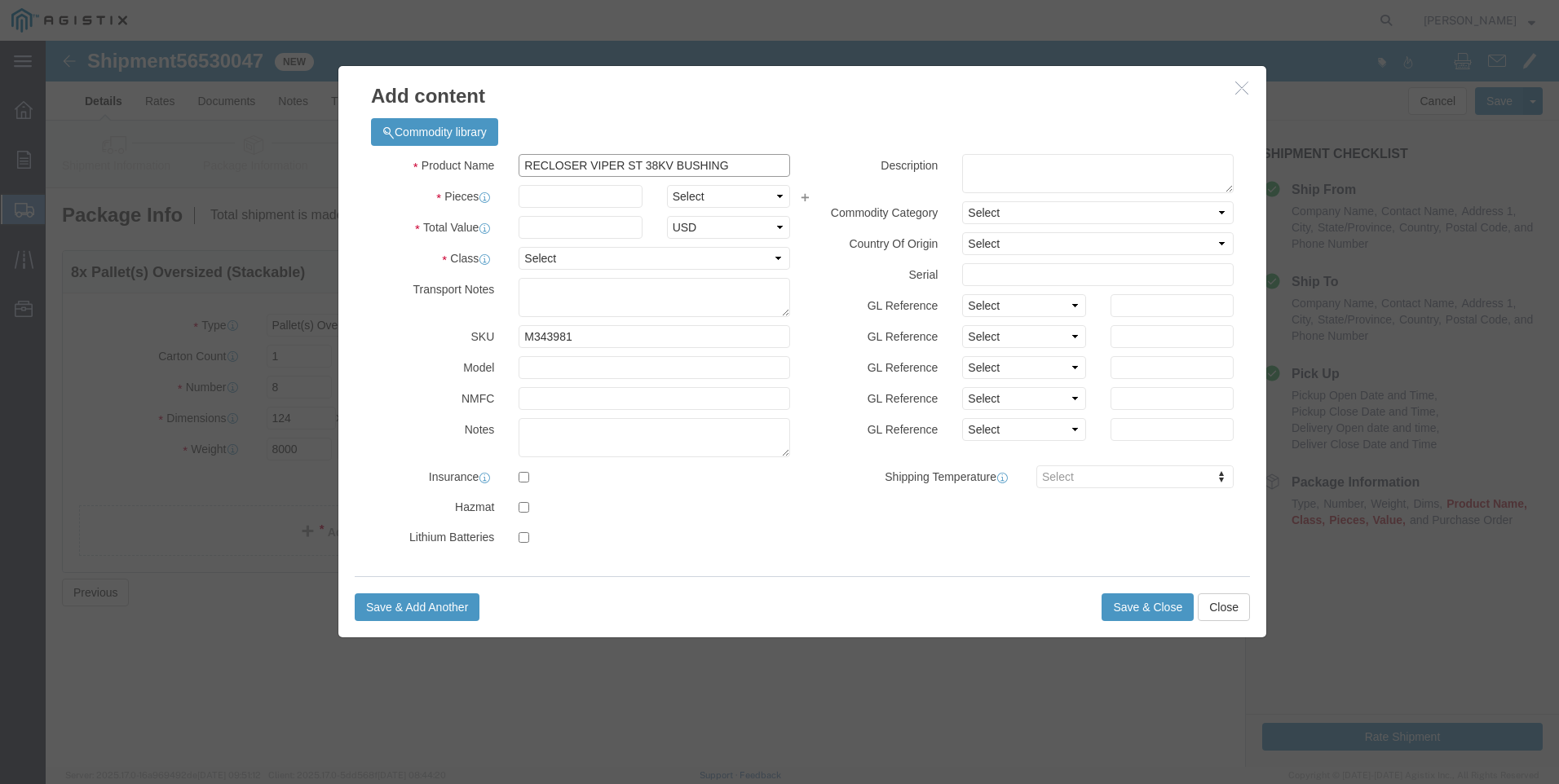
type input "RECLOSER VIPER ST 38KV BUSHING"
click input "text"
type input "8"
select select "EA"
type input "195000"
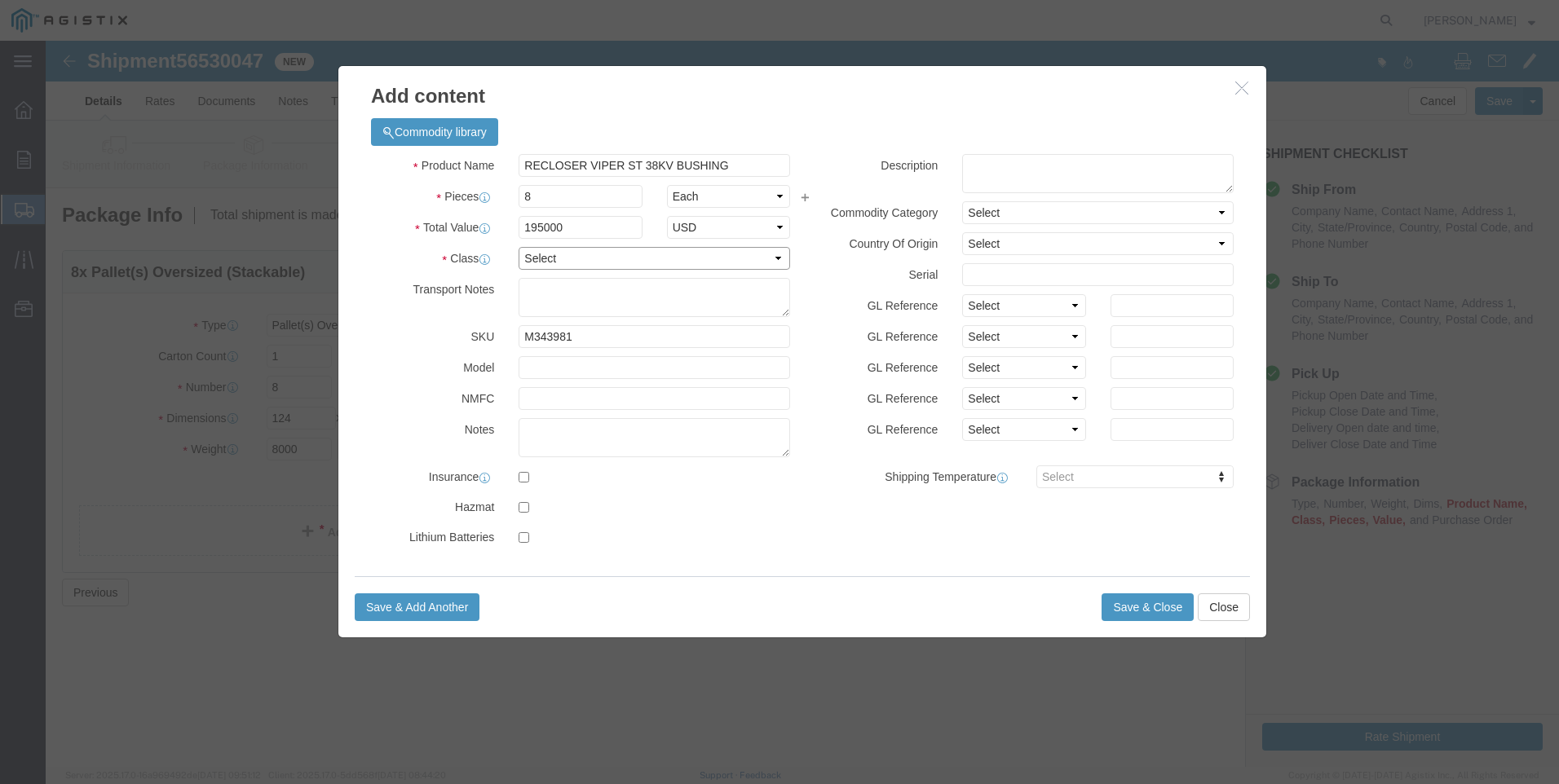
select select "70"
type textarea "MUST BE A FLATBED"
click textarea
type textarea "M343981"
click button "Save & Close"
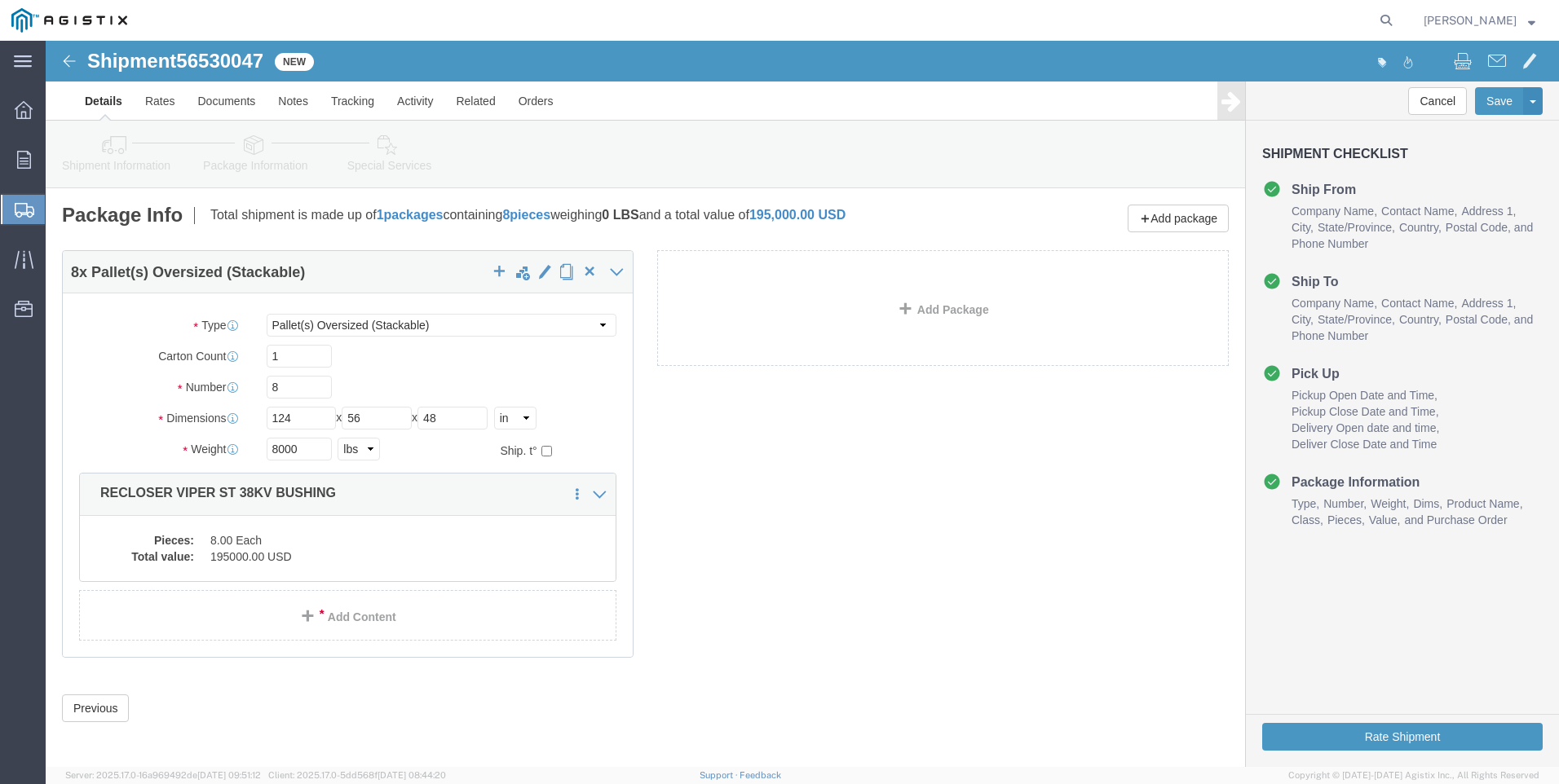
scroll to position [5, 0]
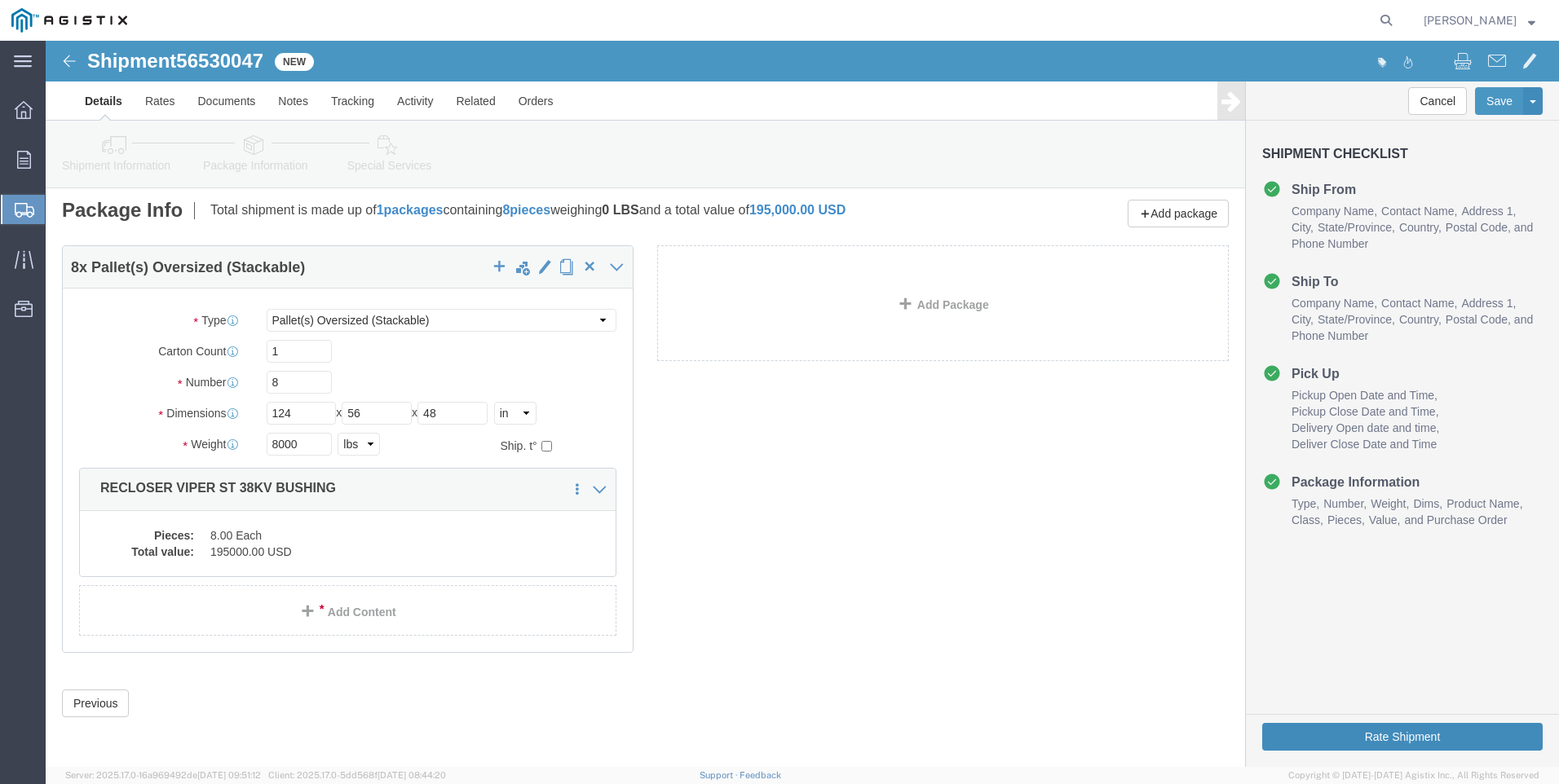
click button "Rate Shipment"
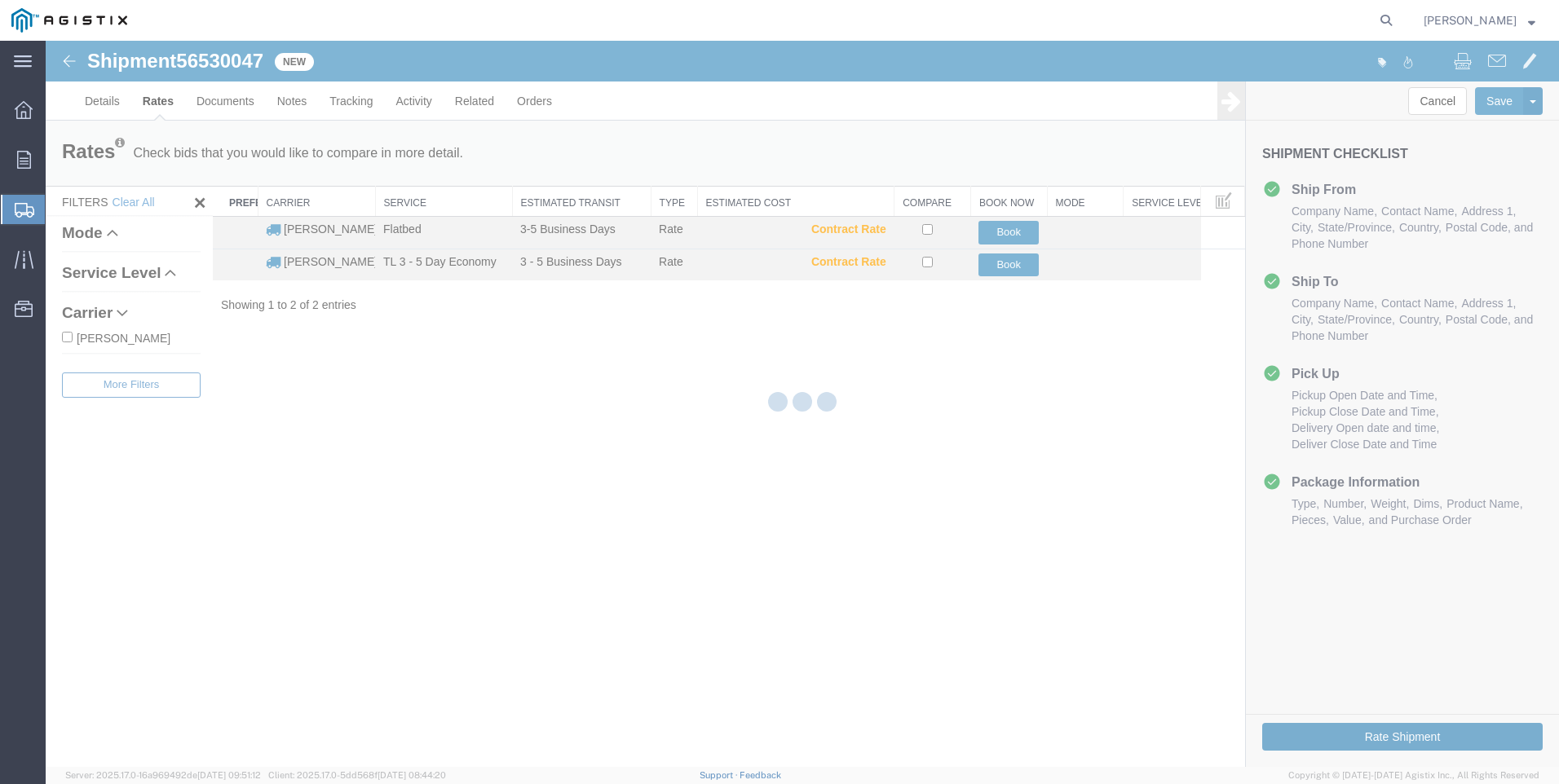
scroll to position [0, 0]
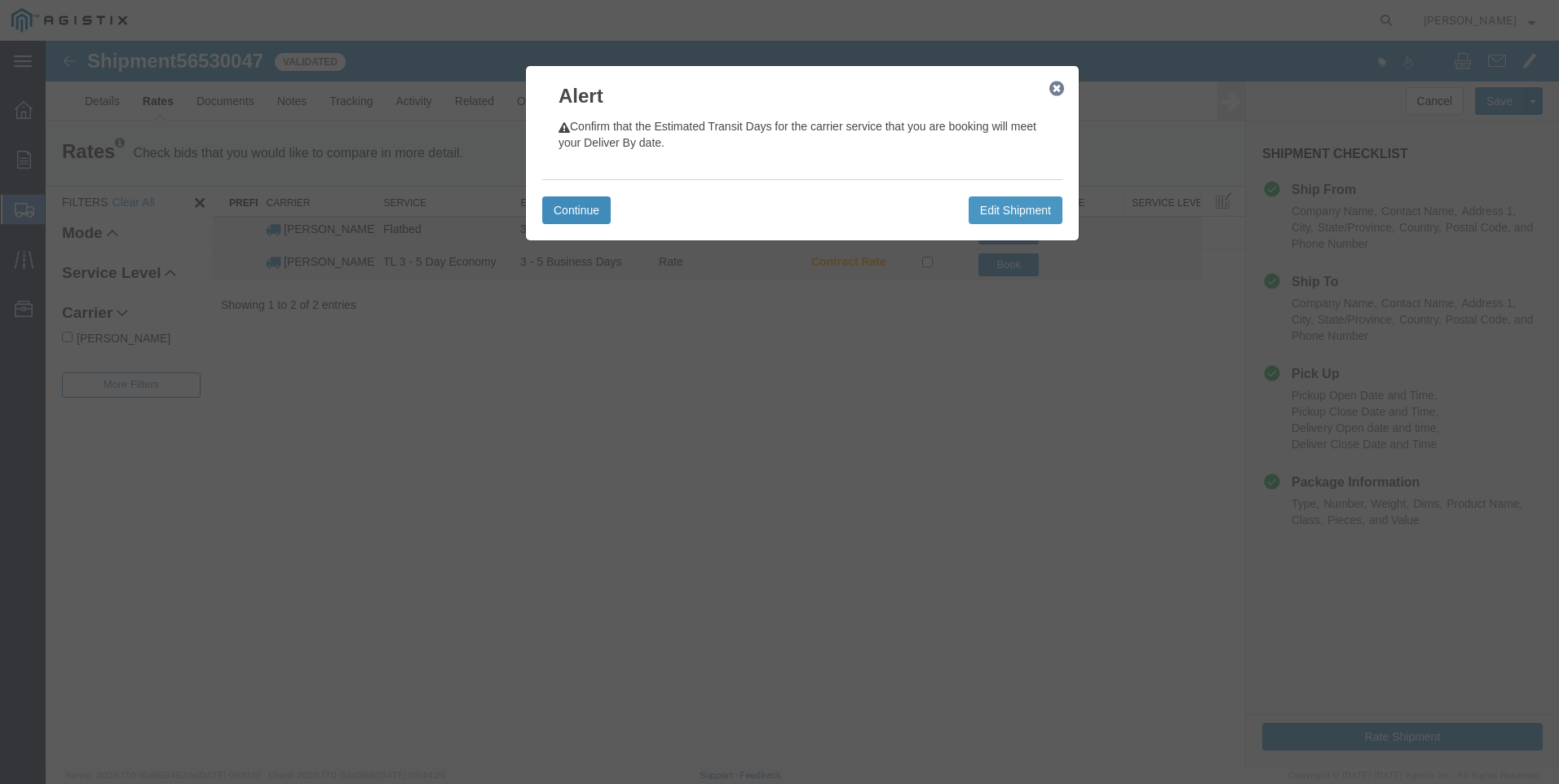
click at [575, 211] on button "Continue" at bounding box center [576, 211] width 68 height 28
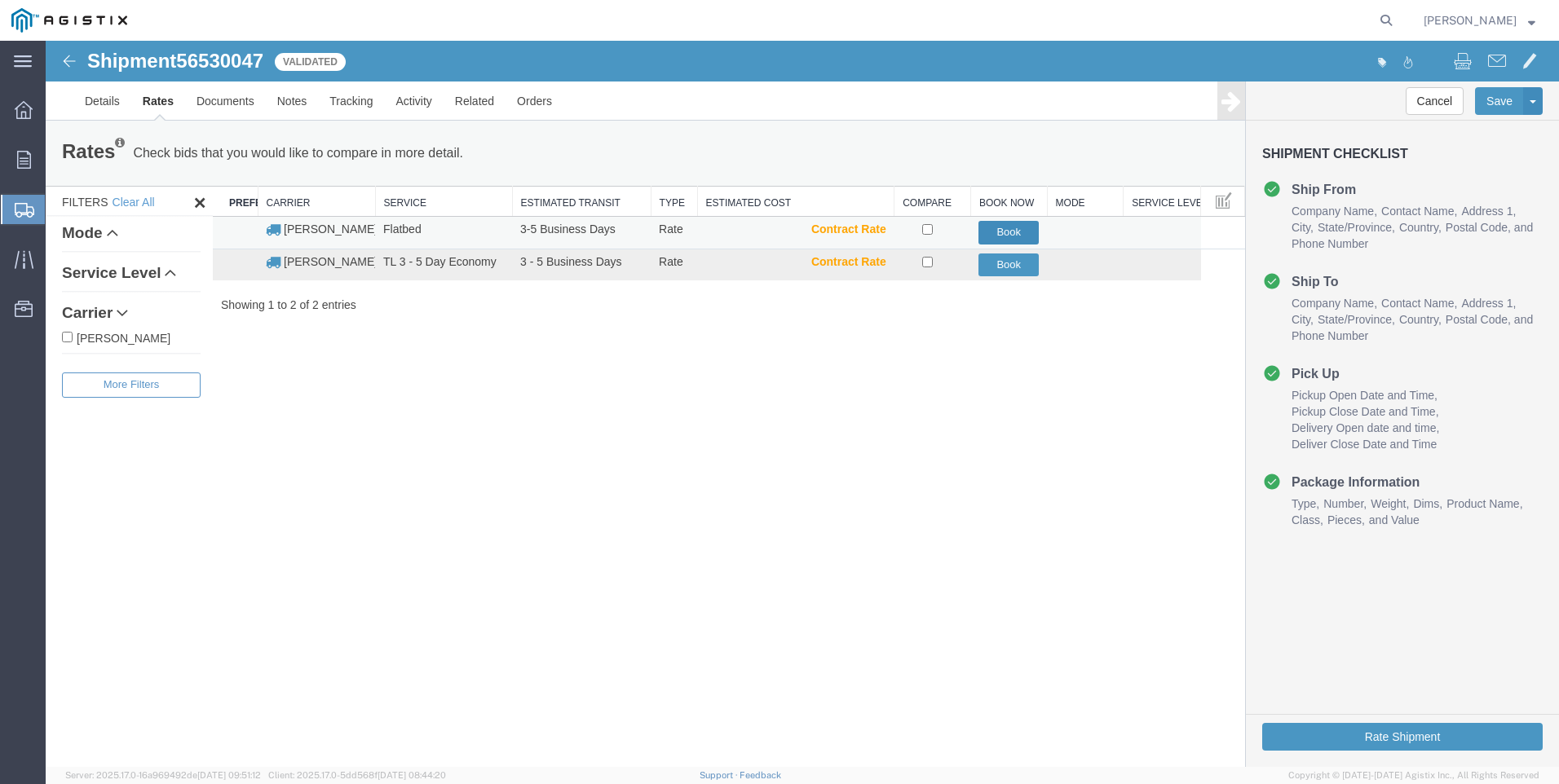
click at [1010, 236] on button "Book" at bounding box center [1008, 232] width 61 height 23
